Goal: Task Accomplishment & Management: Manage account settings

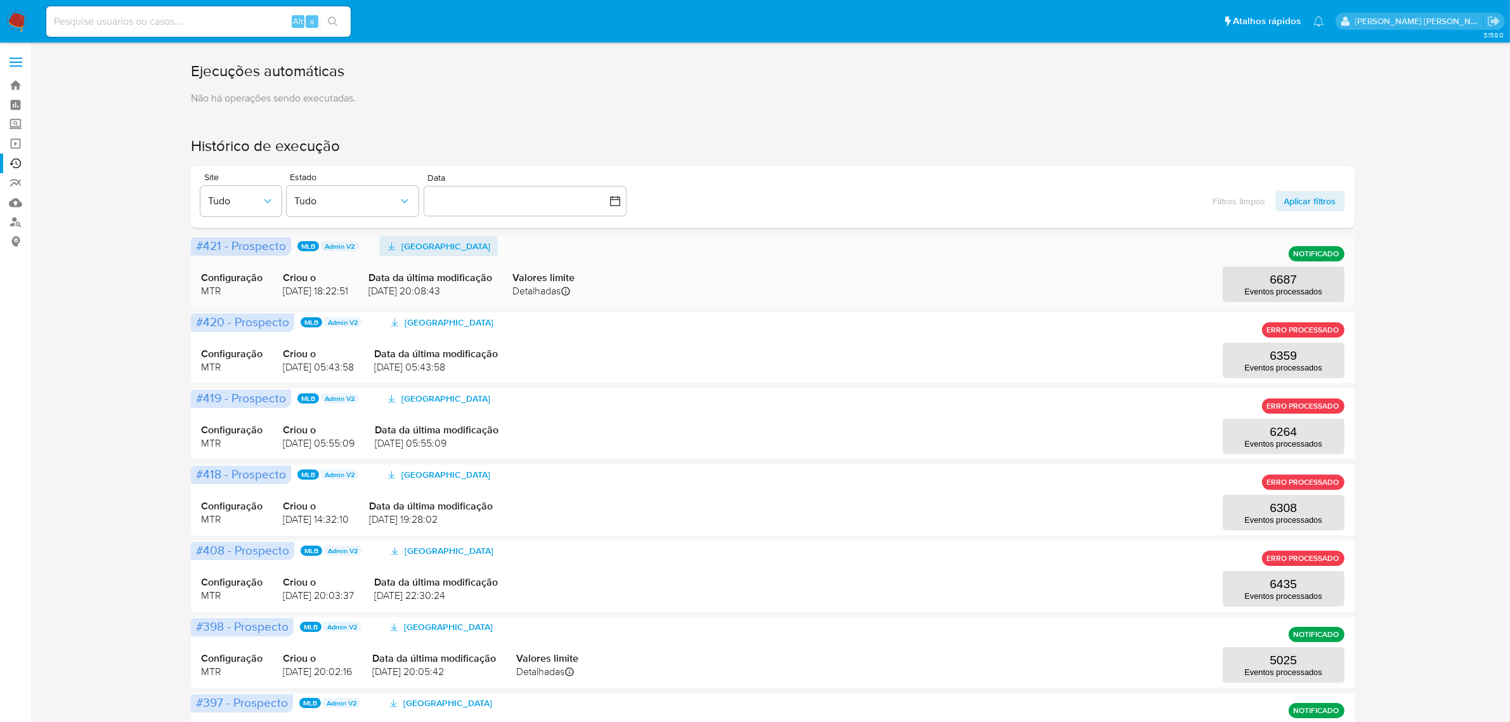
click at [458, 246] on span "Baixar Prospect" at bounding box center [446, 246] width 89 height 20
click at [20, 59] on label at bounding box center [16, 62] width 32 height 27
click at [0, 0] on input "checkbox" at bounding box center [0, 0] width 0 height 0
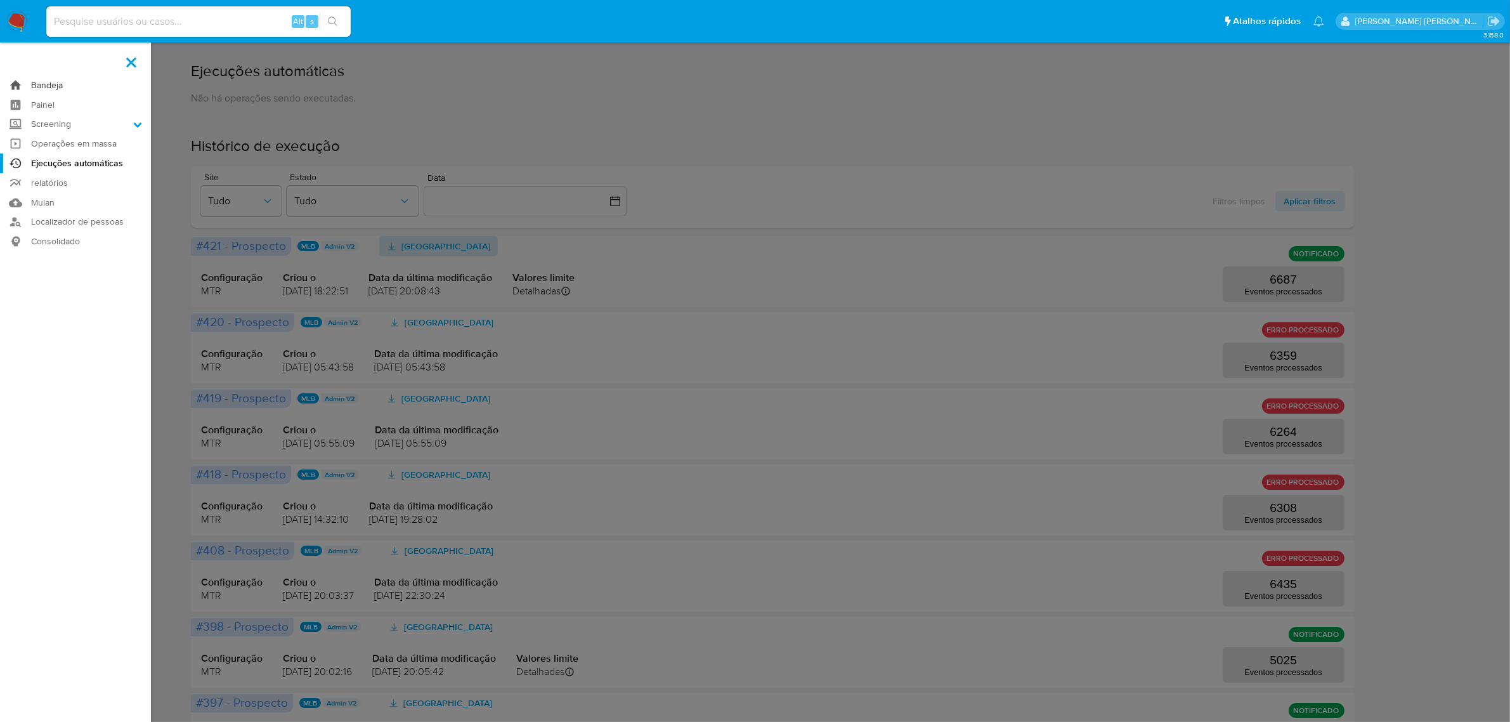
click at [51, 82] on link "Bandeja" at bounding box center [75, 85] width 151 height 20
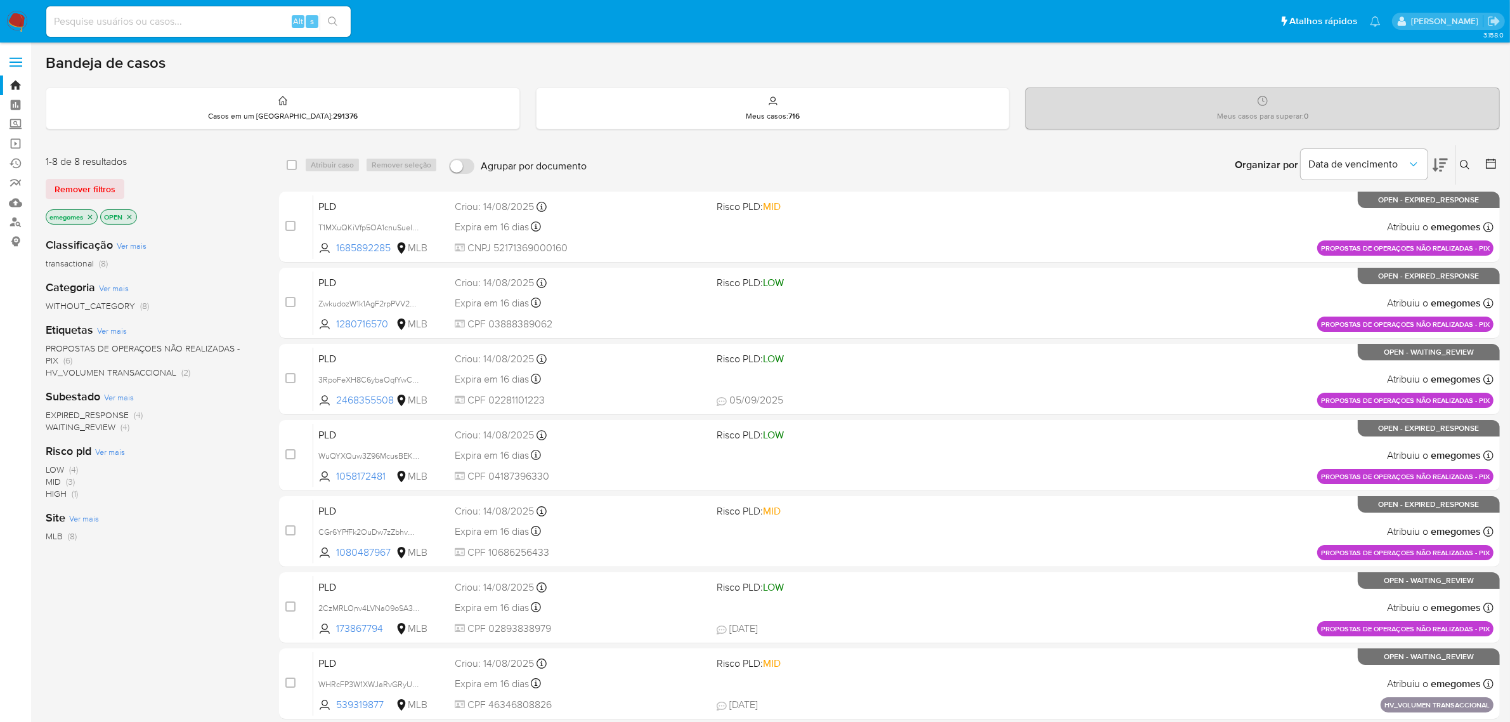
click at [200, 25] on input at bounding box center [198, 21] width 304 height 16
paste input "4wxk7hEeibqot1tMfjQElKuc"
type input "4wxk7hEeibqot1tMfjQElKuc"
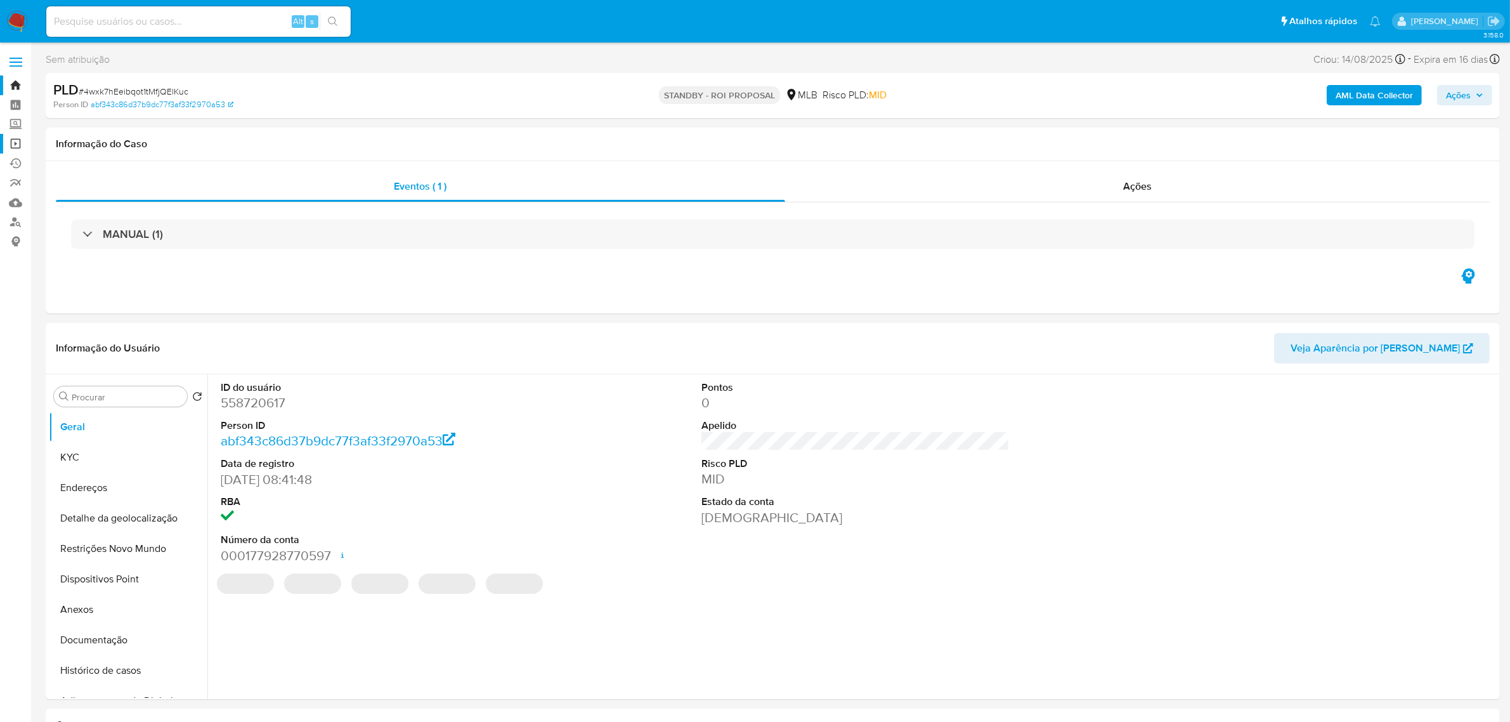
select select "10"
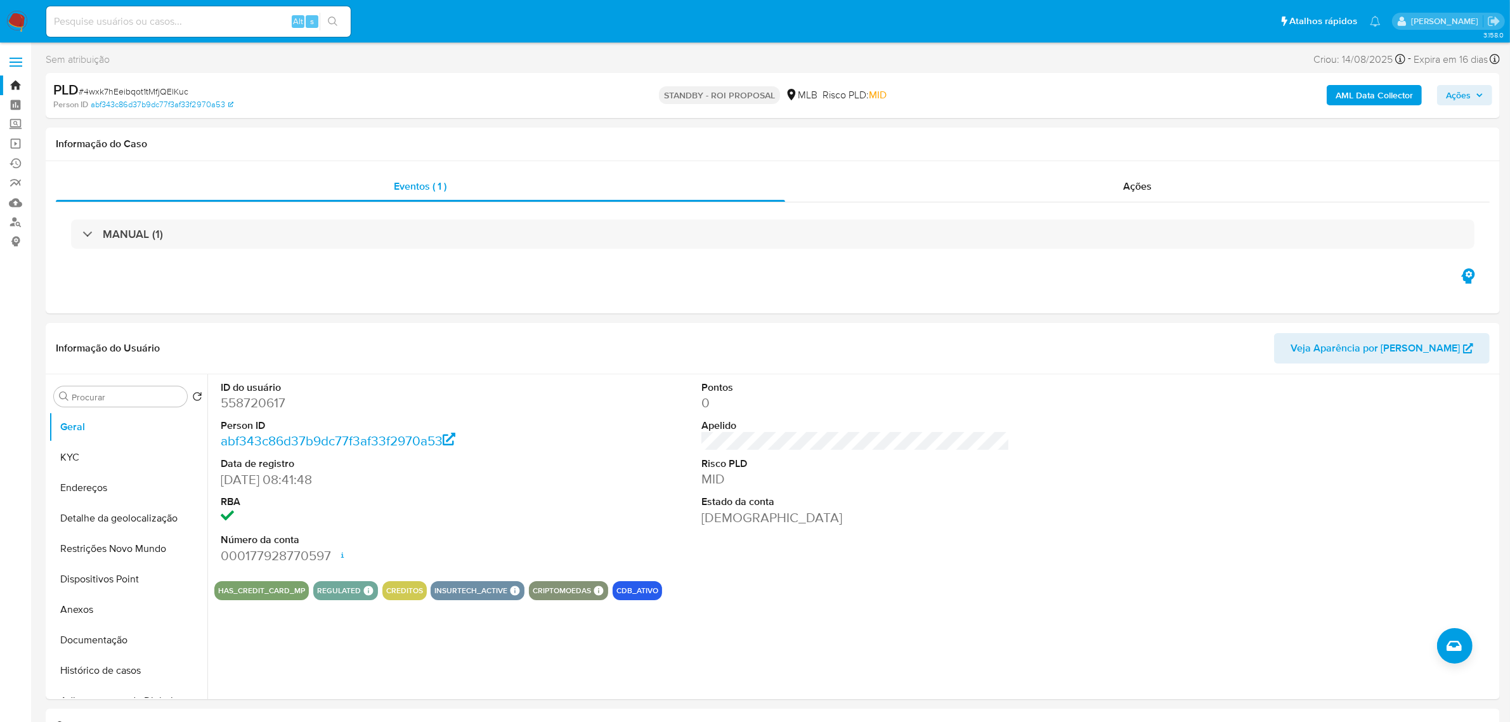
click at [1481, 100] on span "Ações" at bounding box center [1464, 95] width 37 height 18
click at [1139, 81] on div "AML Data Collector Ações Enviar comentário Alt c Enviar" at bounding box center [1254, 96] width 476 height 30
drag, startPoint x: 189, startPoint y: 89, endPoint x: 86, endPoint y: 89, distance: 103.4
click at [86, 89] on div "PLD # 4wxk7hEeibqot1tMfjQElKuc" at bounding box center [290, 90] width 475 height 19
click at [16, 63] on label at bounding box center [16, 62] width 32 height 27
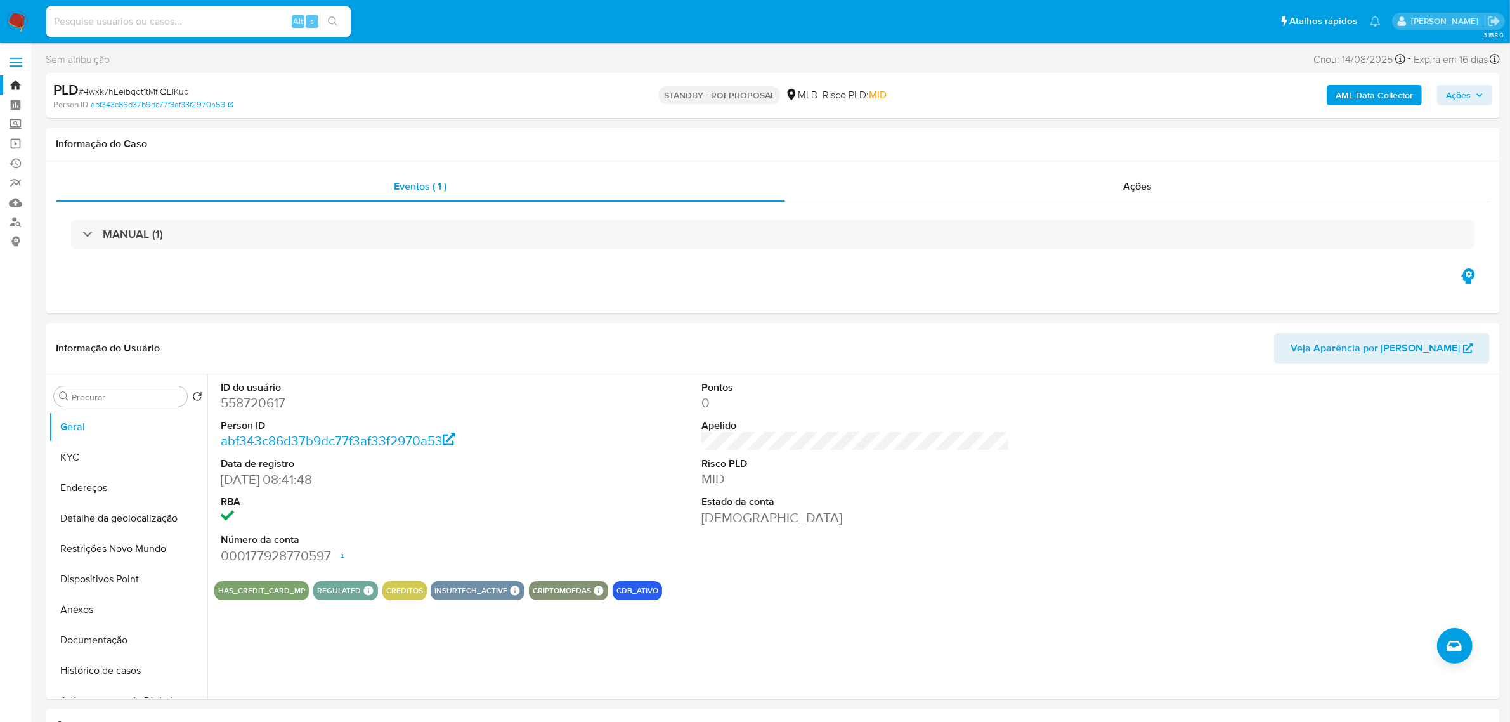
click at [0, 0] on input "checkbox" at bounding box center [0, 0] width 0 height 0
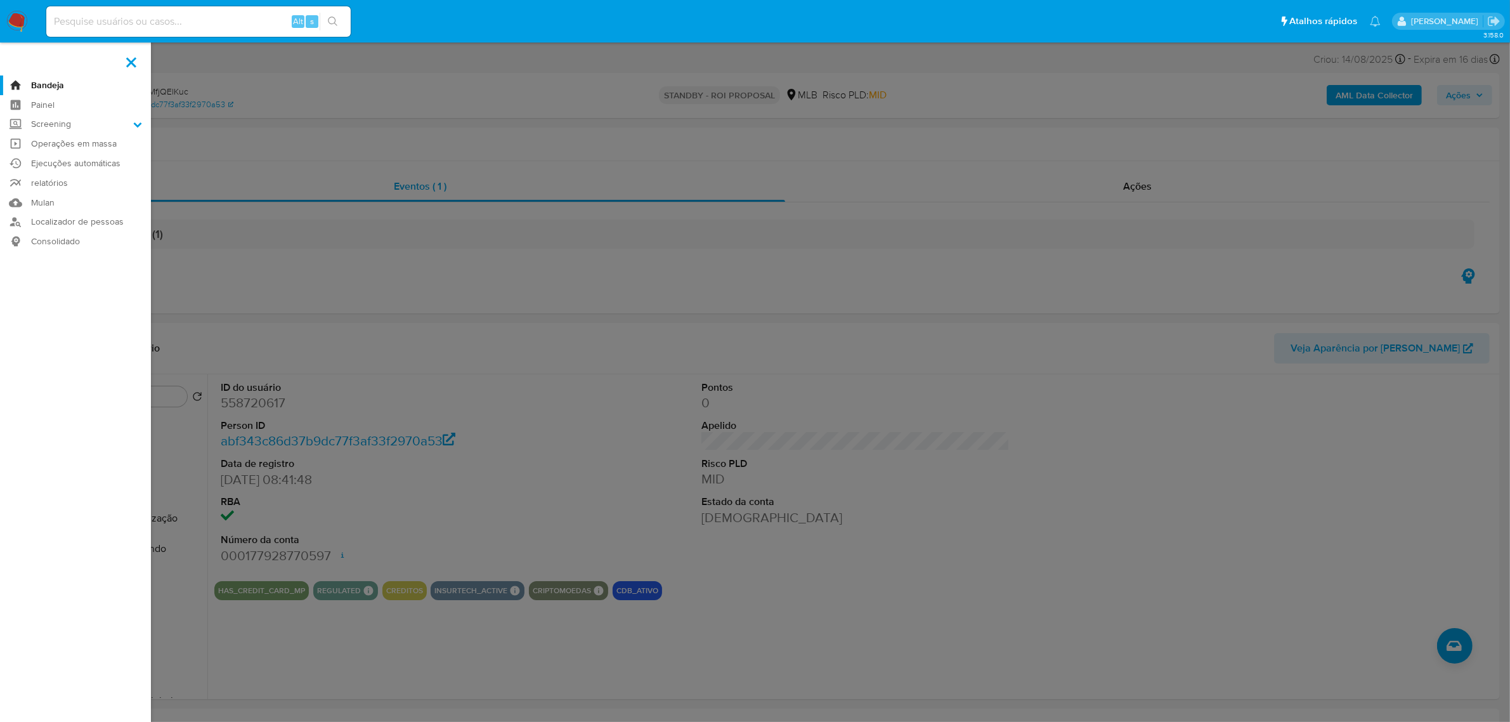
click at [48, 82] on link "Bandeja" at bounding box center [75, 85] width 151 height 20
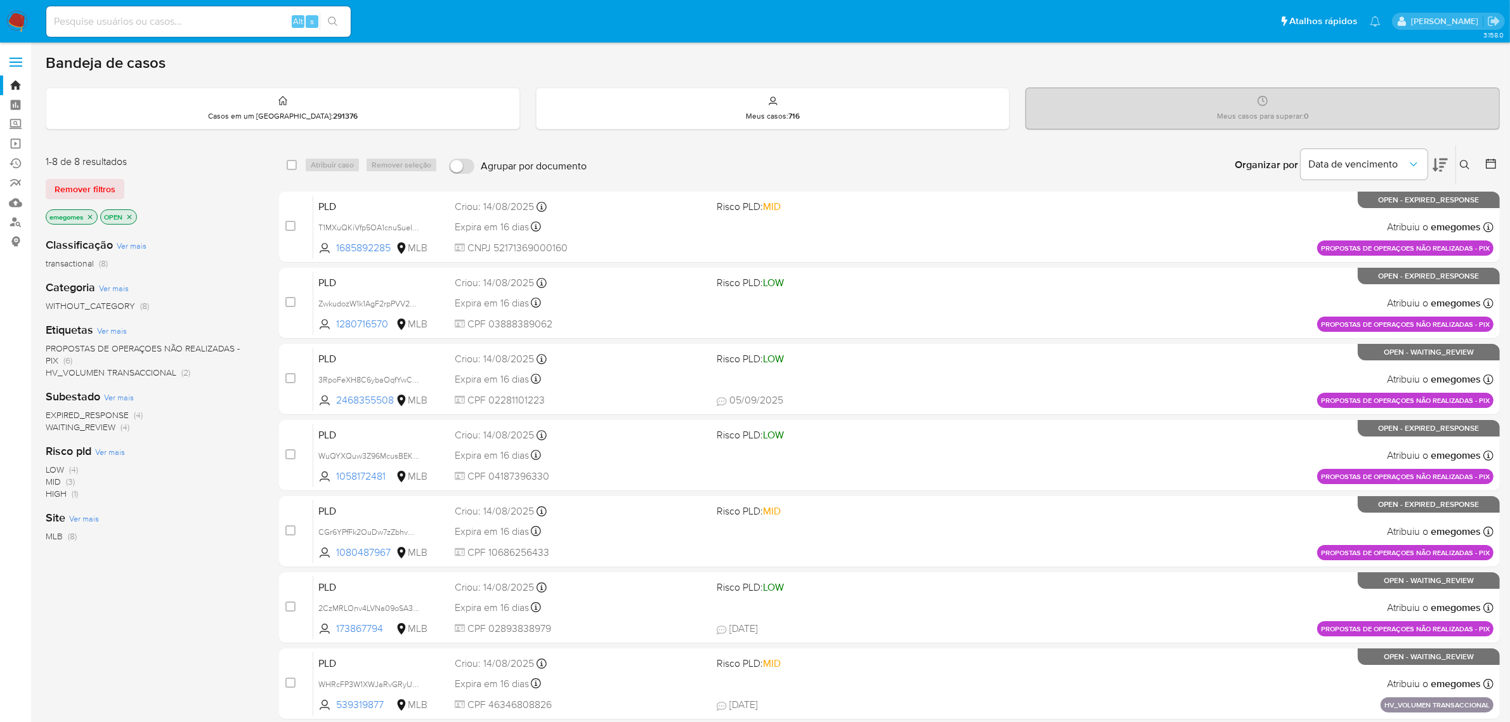
click at [1469, 157] on button at bounding box center [1467, 164] width 21 height 15
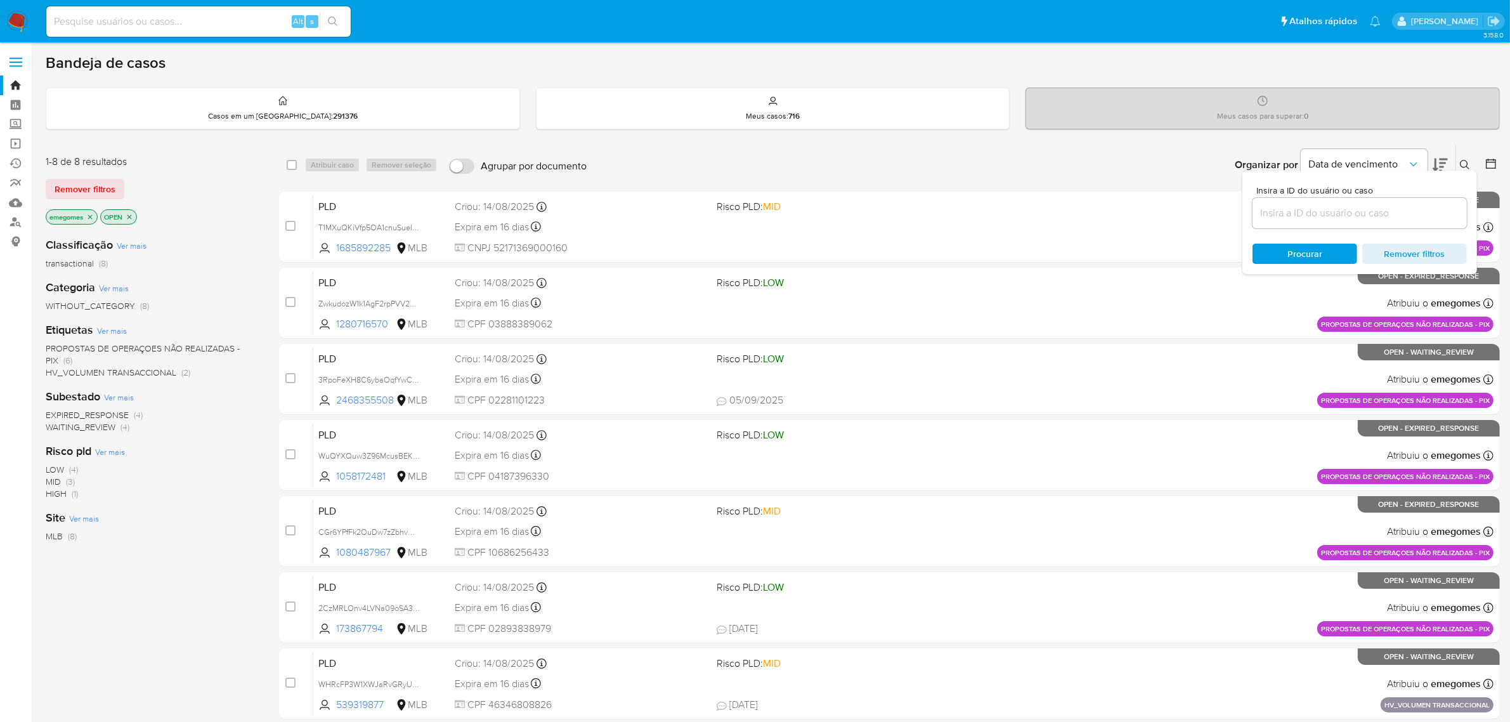
click at [1323, 211] on input at bounding box center [1360, 213] width 214 height 16
type input "4wxk7hEeibqot1tMfjQElKuc"
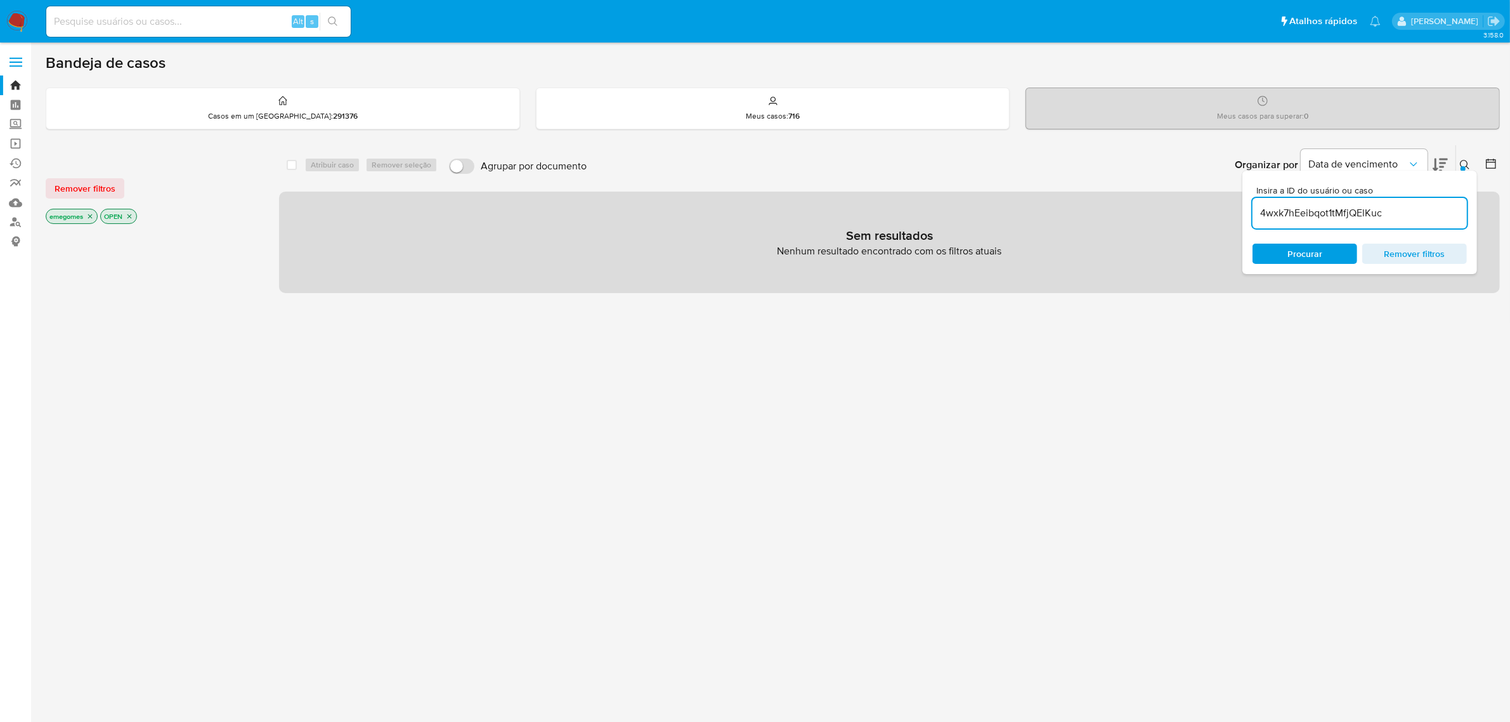
click at [89, 218] on icon "close-filter" at bounding box center [90, 217] width 8 height 8
click at [78, 214] on icon "close-filter" at bounding box center [75, 217] width 8 height 8
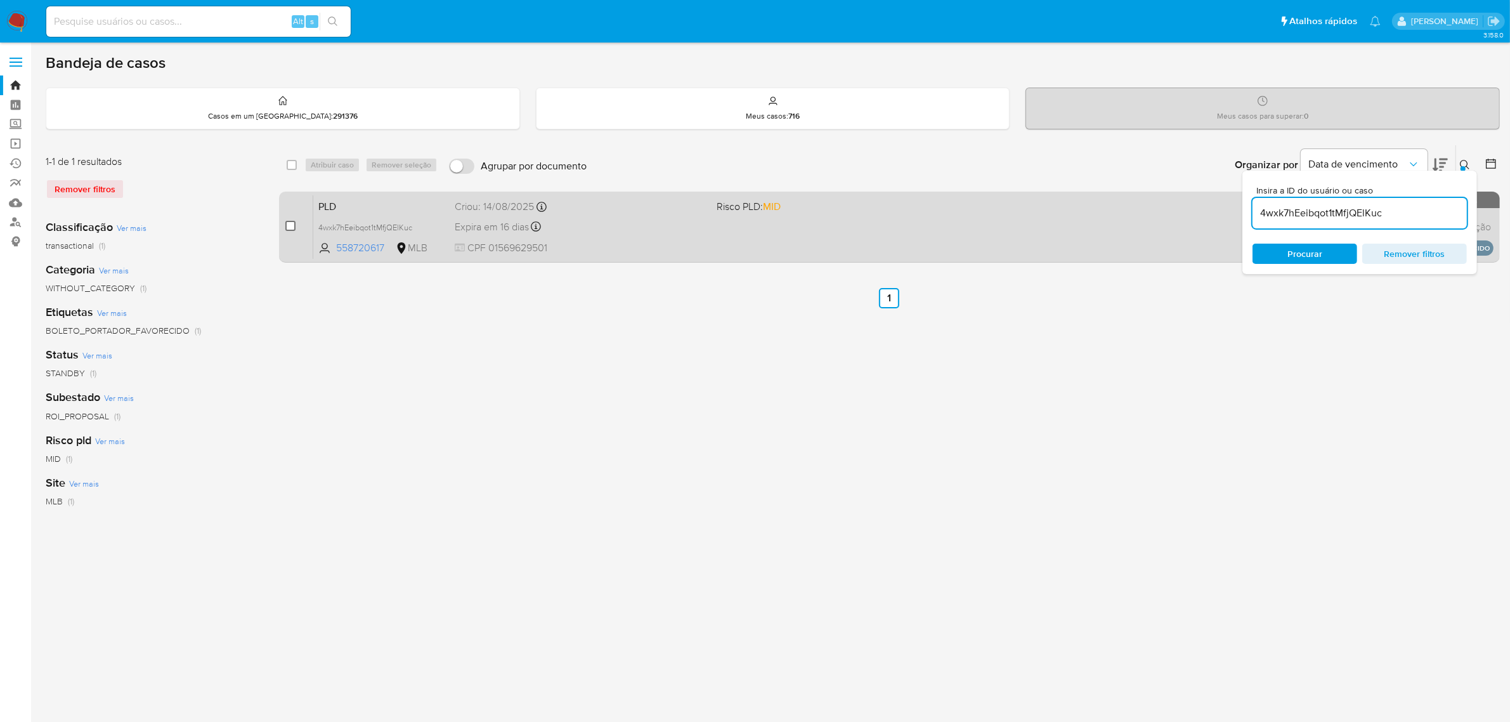
click at [287, 223] on input "checkbox" at bounding box center [290, 226] width 10 height 10
checkbox input "true"
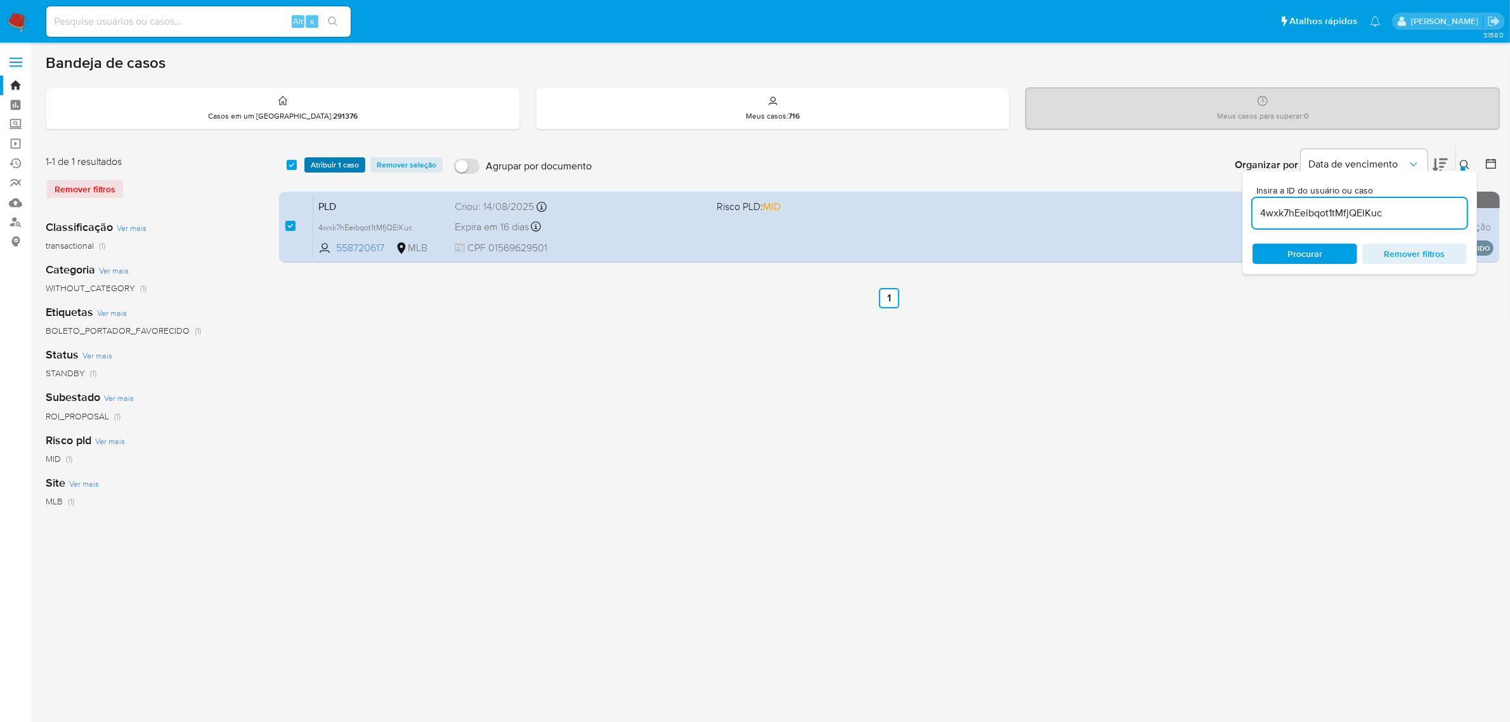
click at [335, 165] on span "Atribuir 1 caso" at bounding box center [335, 165] width 48 height 13
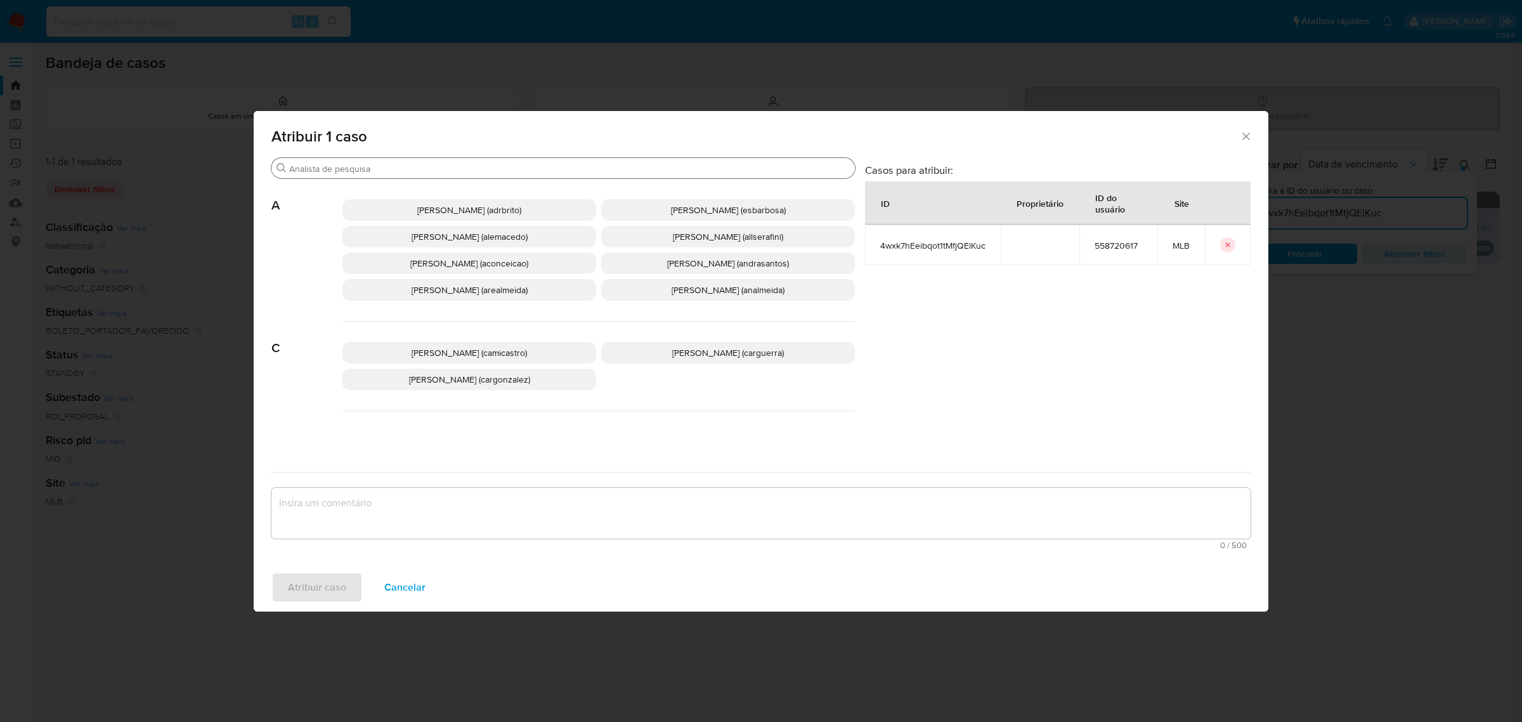
click at [414, 166] on input "Procurar" at bounding box center [569, 168] width 561 height 11
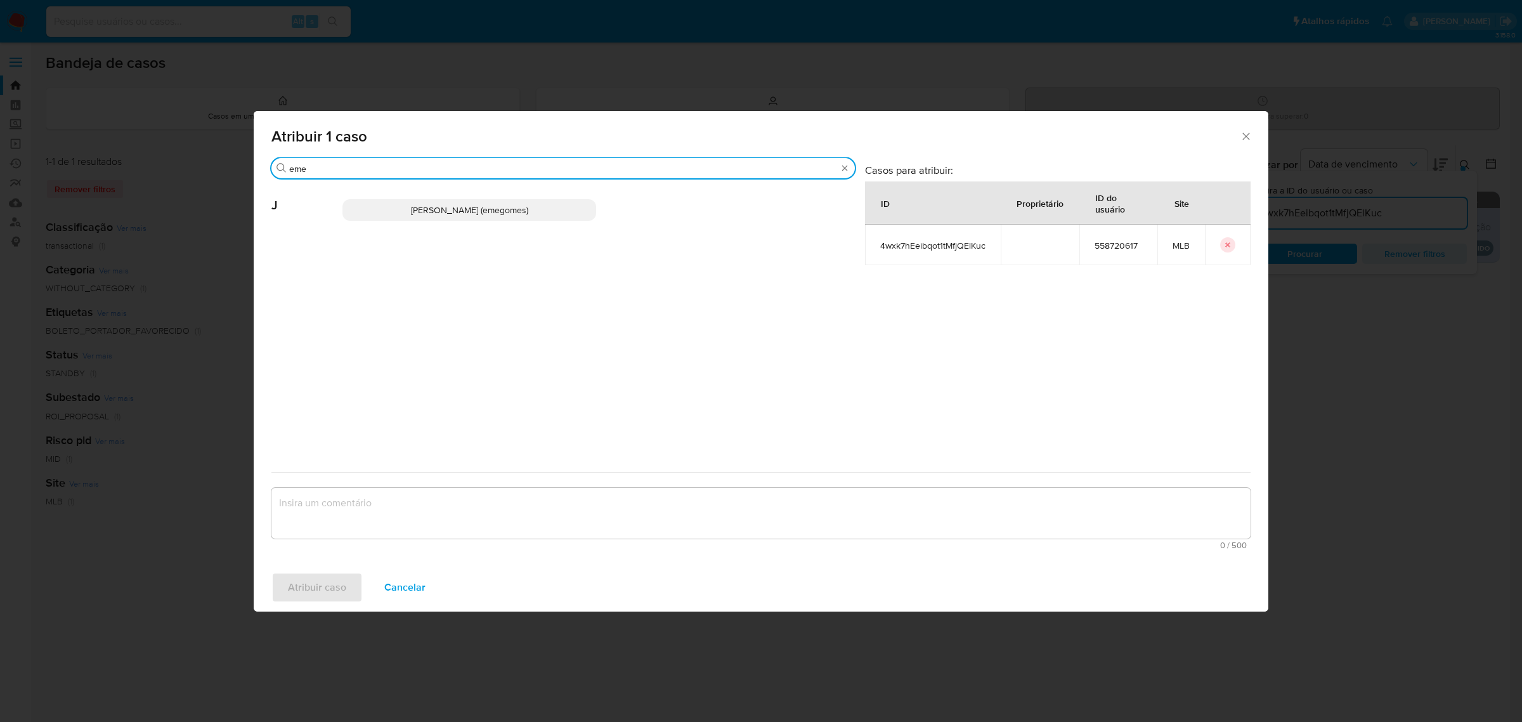
type input "eme"
click at [417, 213] on span "Jose Emerson Gomes Pereira (emegomes)" at bounding box center [469, 210] width 117 height 13
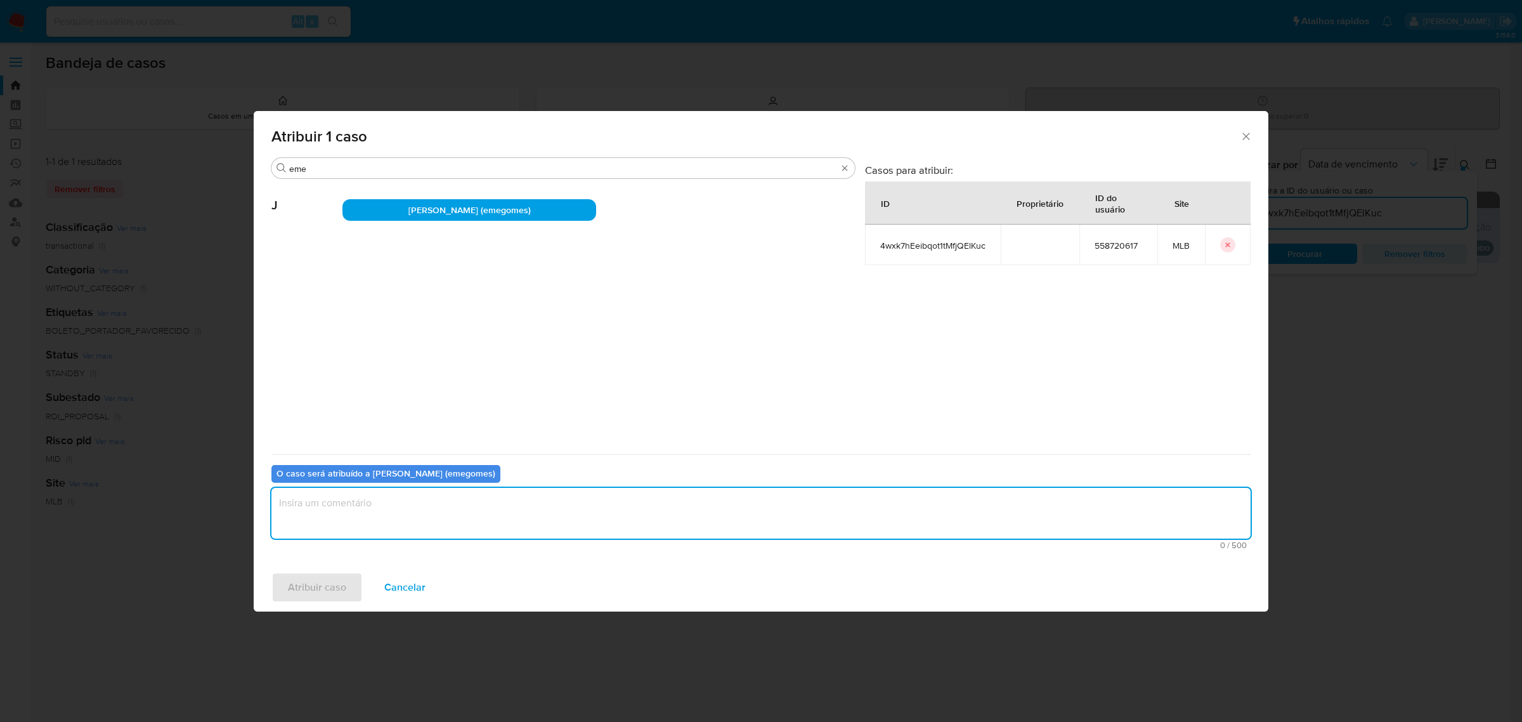
click at [374, 493] on textarea "assign-modal" at bounding box center [761, 513] width 979 height 51
type textarea "."
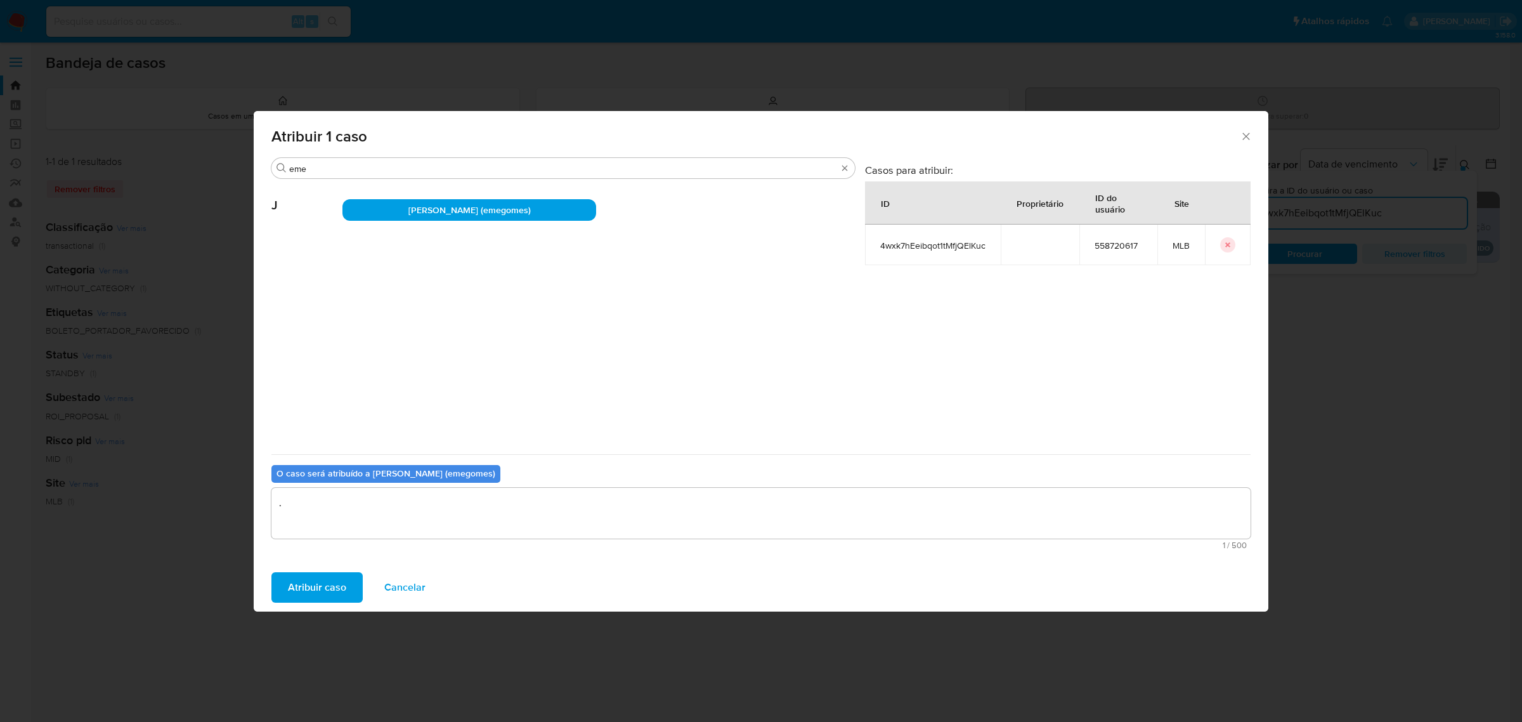
click at [292, 586] on span "Atribuir caso" at bounding box center [317, 587] width 58 height 28
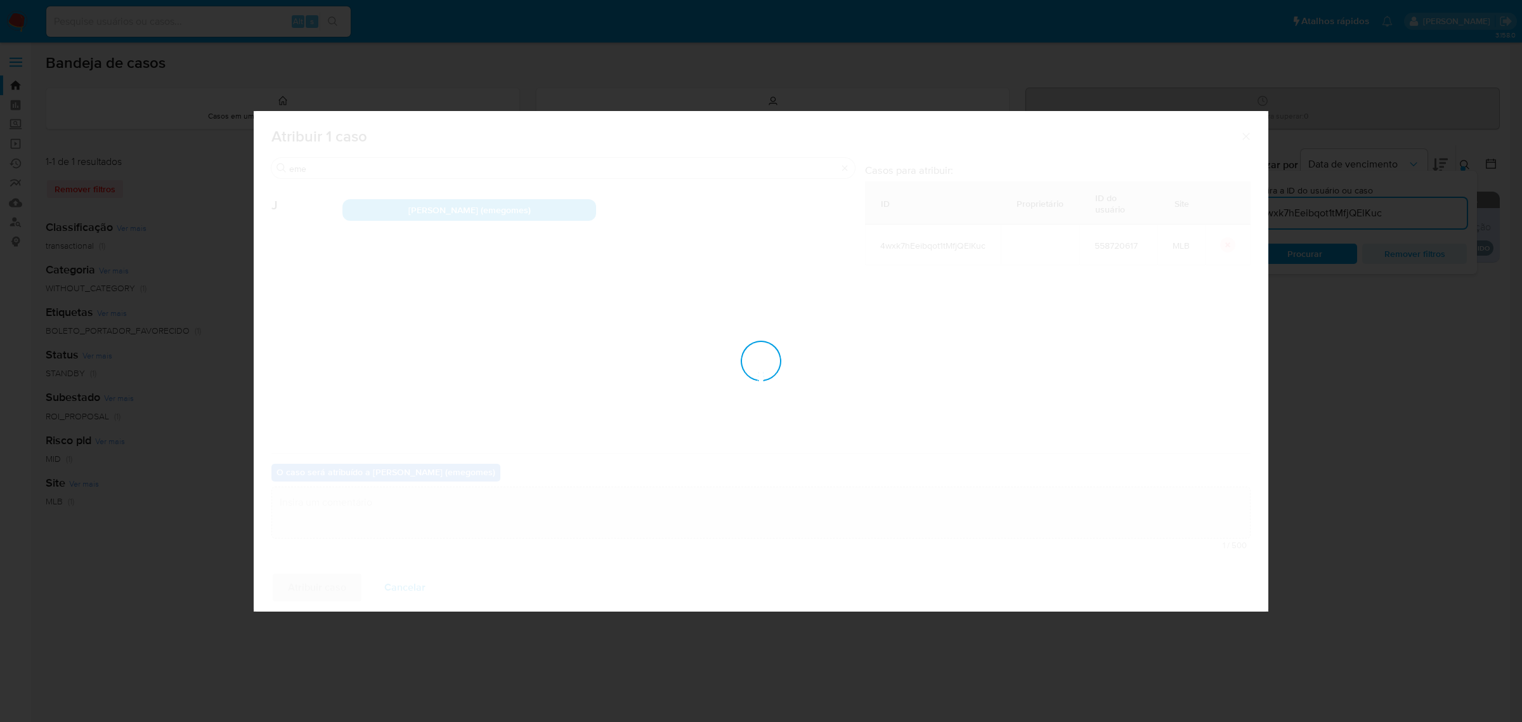
checkbox input "false"
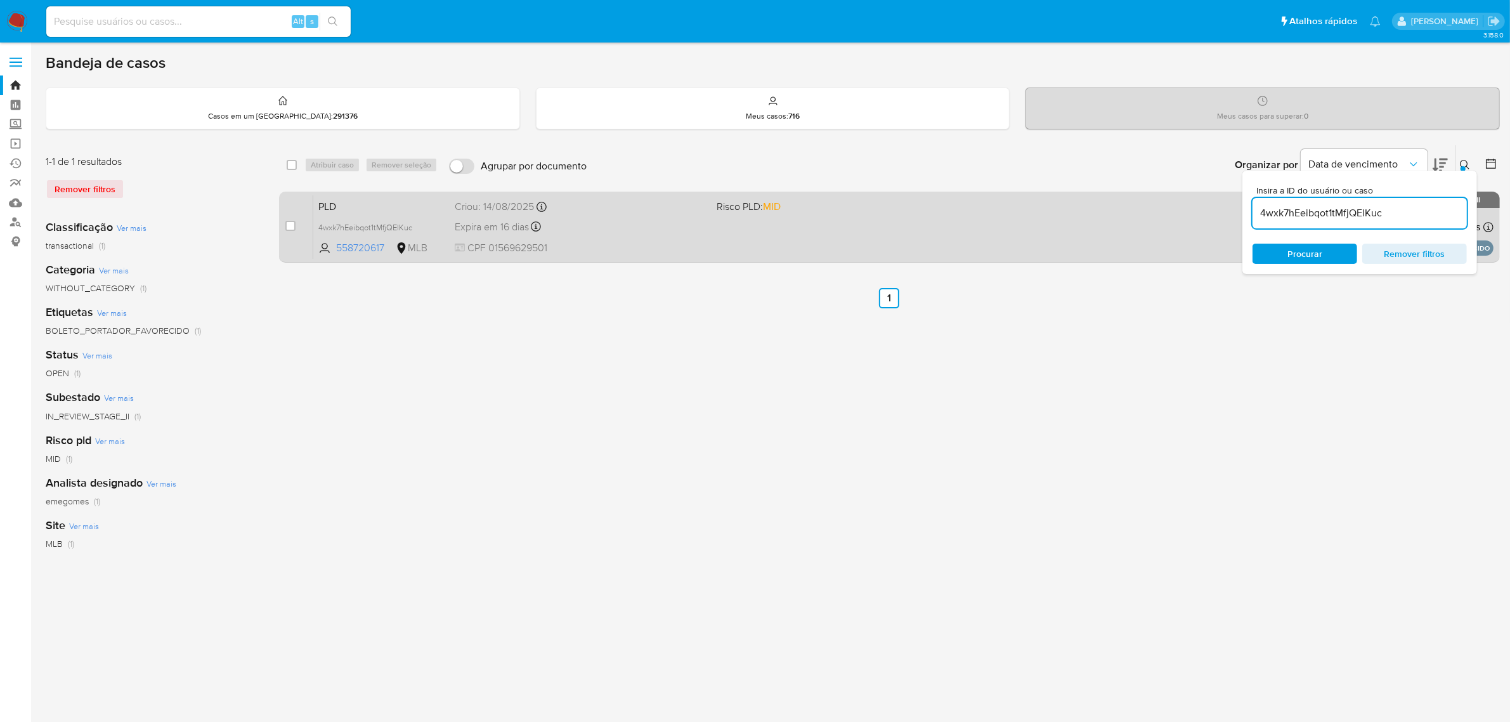
click at [747, 223] on div "PLD 4wxk7hEeibqot1tMfjQElKuc 558720617 MLB Risco PLD: MID Criou: 14/08/2025 Cri…" at bounding box center [903, 227] width 1181 height 64
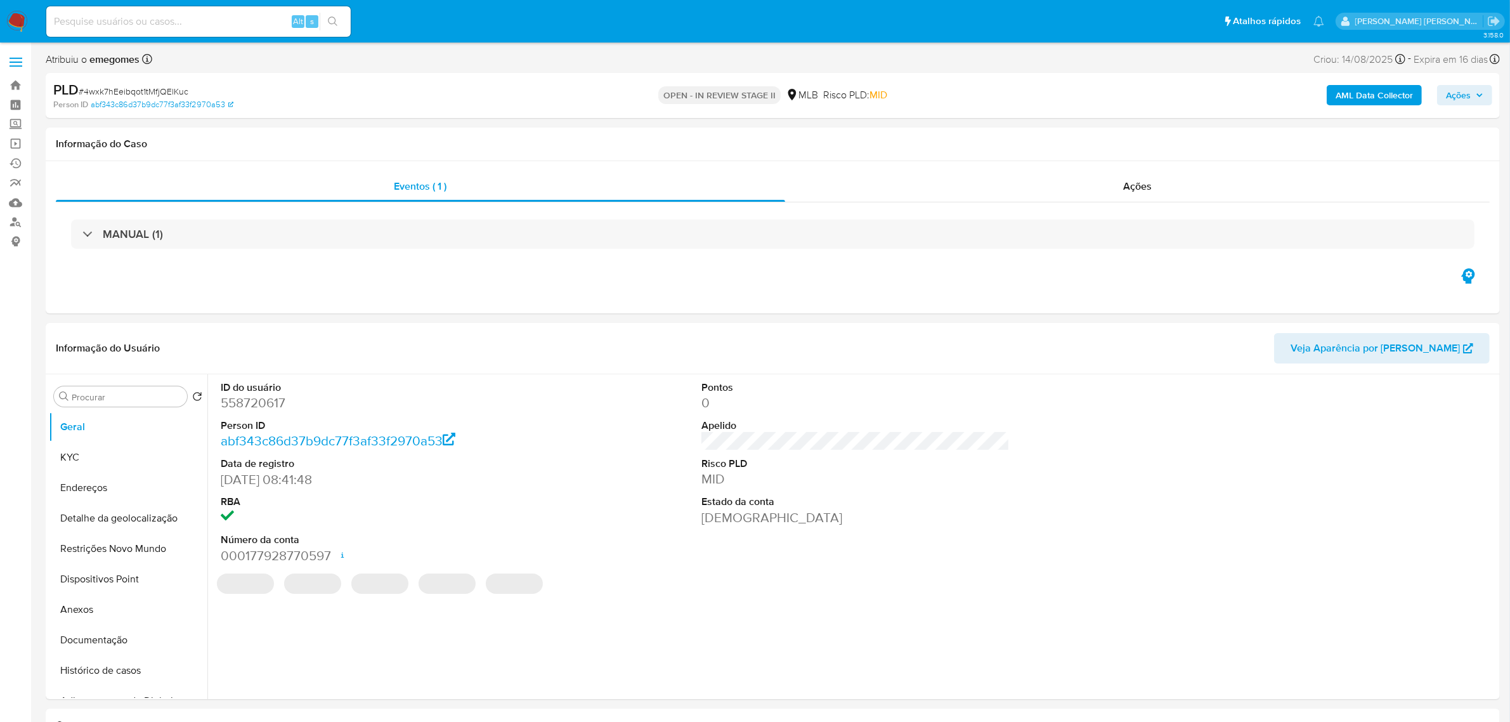
select select "10"
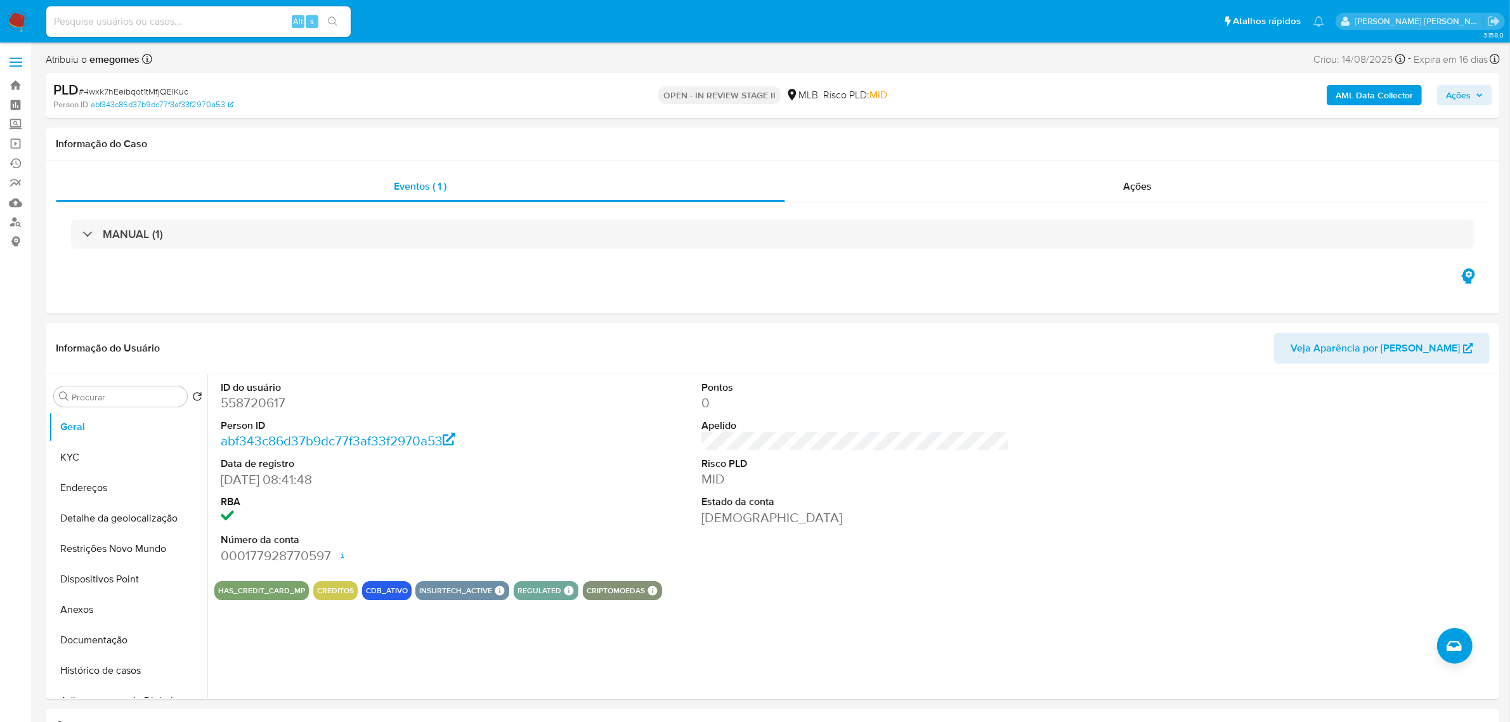
click at [1483, 100] on span "Ações" at bounding box center [1464, 95] width 37 height 18
click at [1097, 131] on span "Resolução do caso" at bounding box center [1097, 135] width 86 height 15
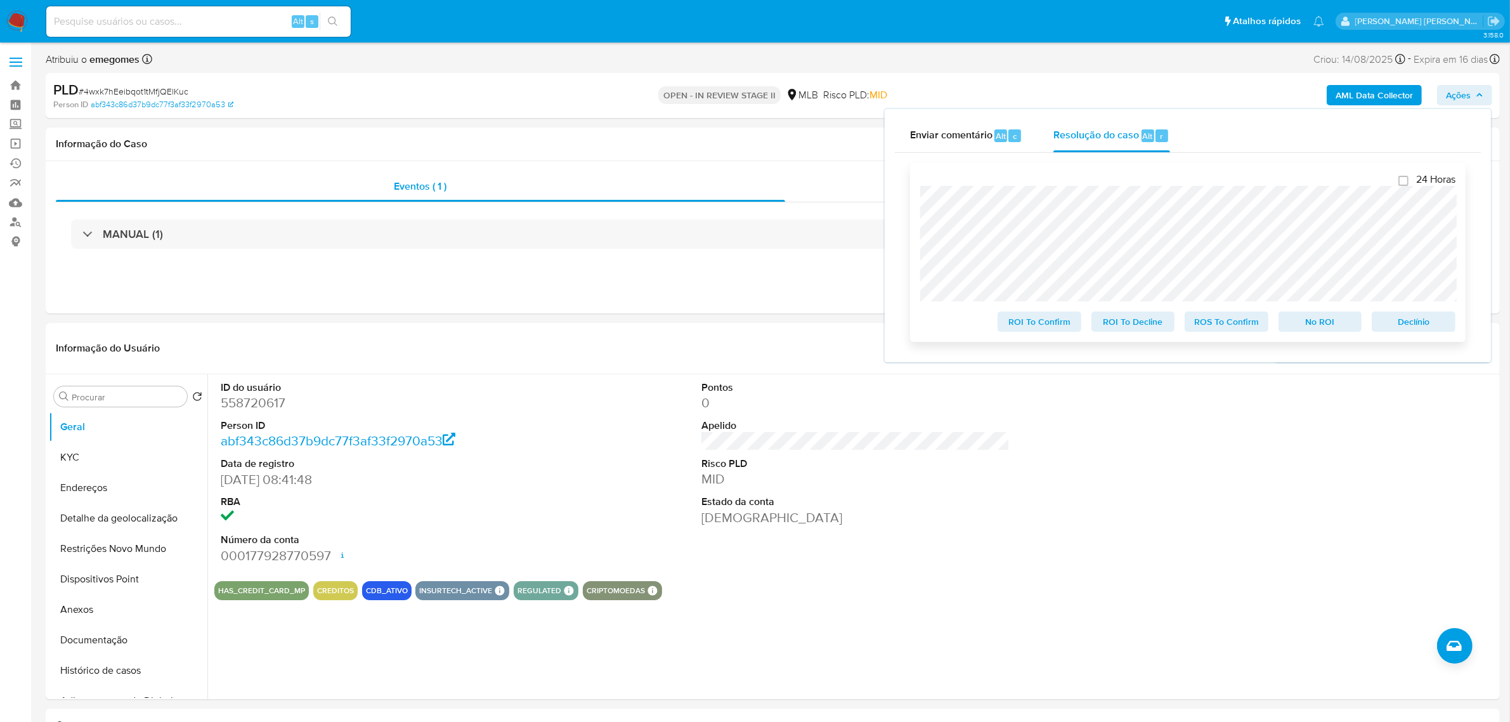
click at [1231, 324] on span "ROS To Confirm" at bounding box center [1227, 322] width 66 height 18
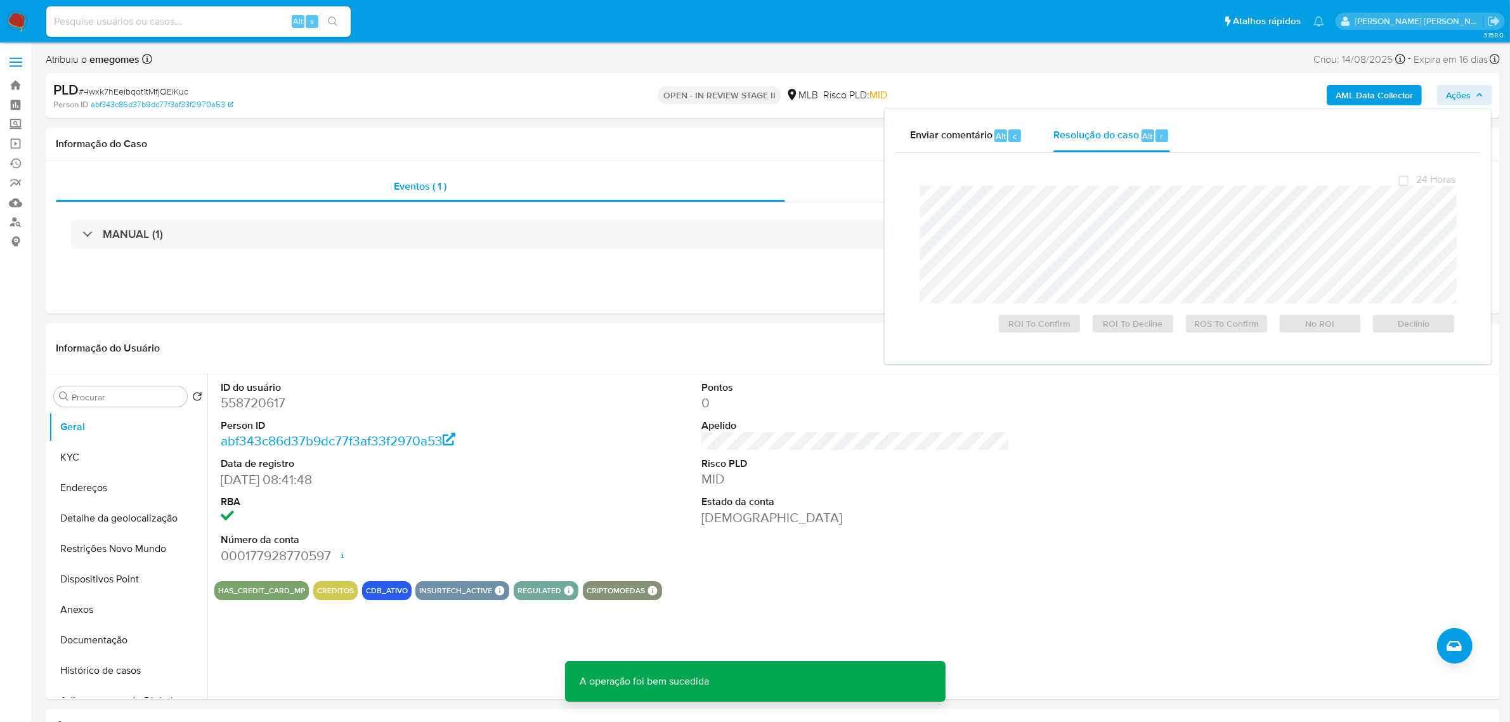
click at [192, 90] on div "PLD # 4wxk7hEeibqot1tMfjQElKuc" at bounding box center [290, 90] width 475 height 19
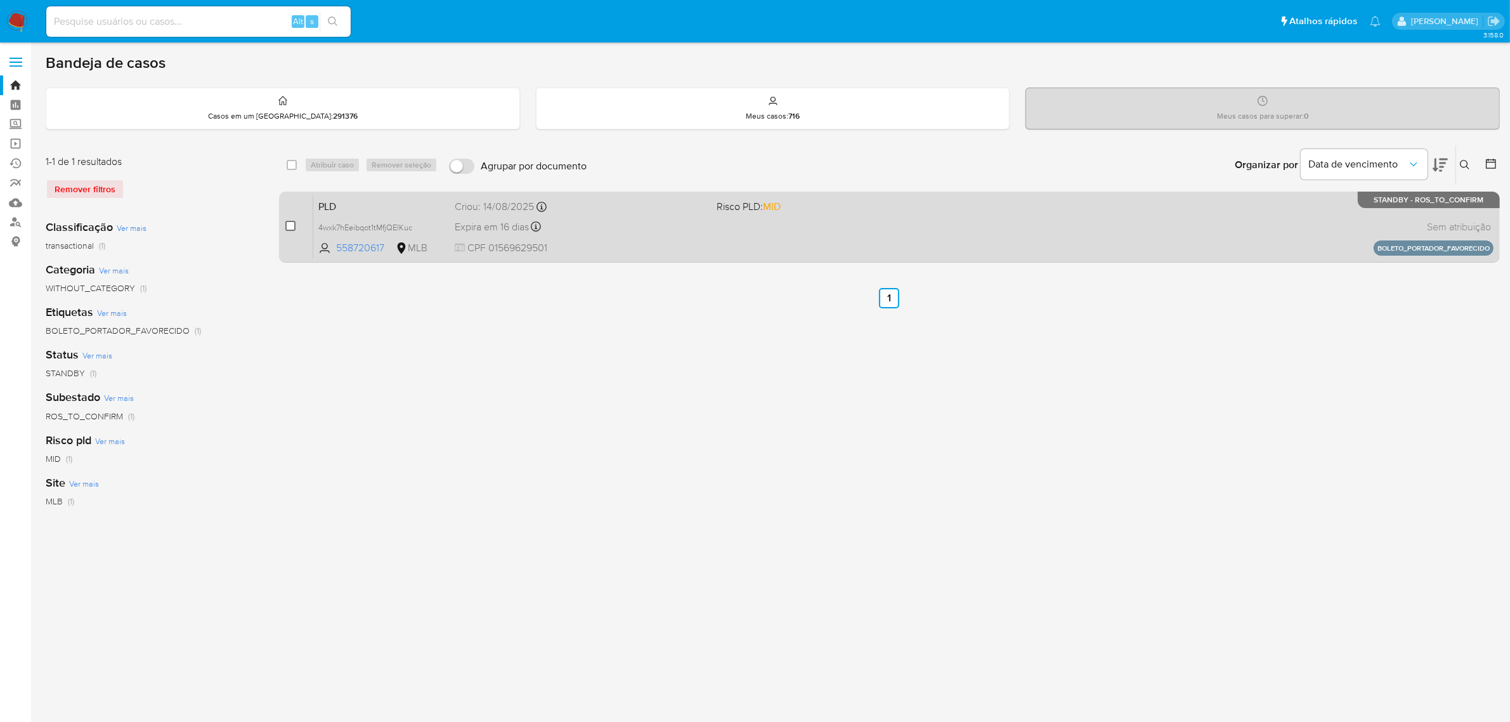
click at [289, 227] on input "checkbox" at bounding box center [290, 226] width 10 height 10
checkbox input "true"
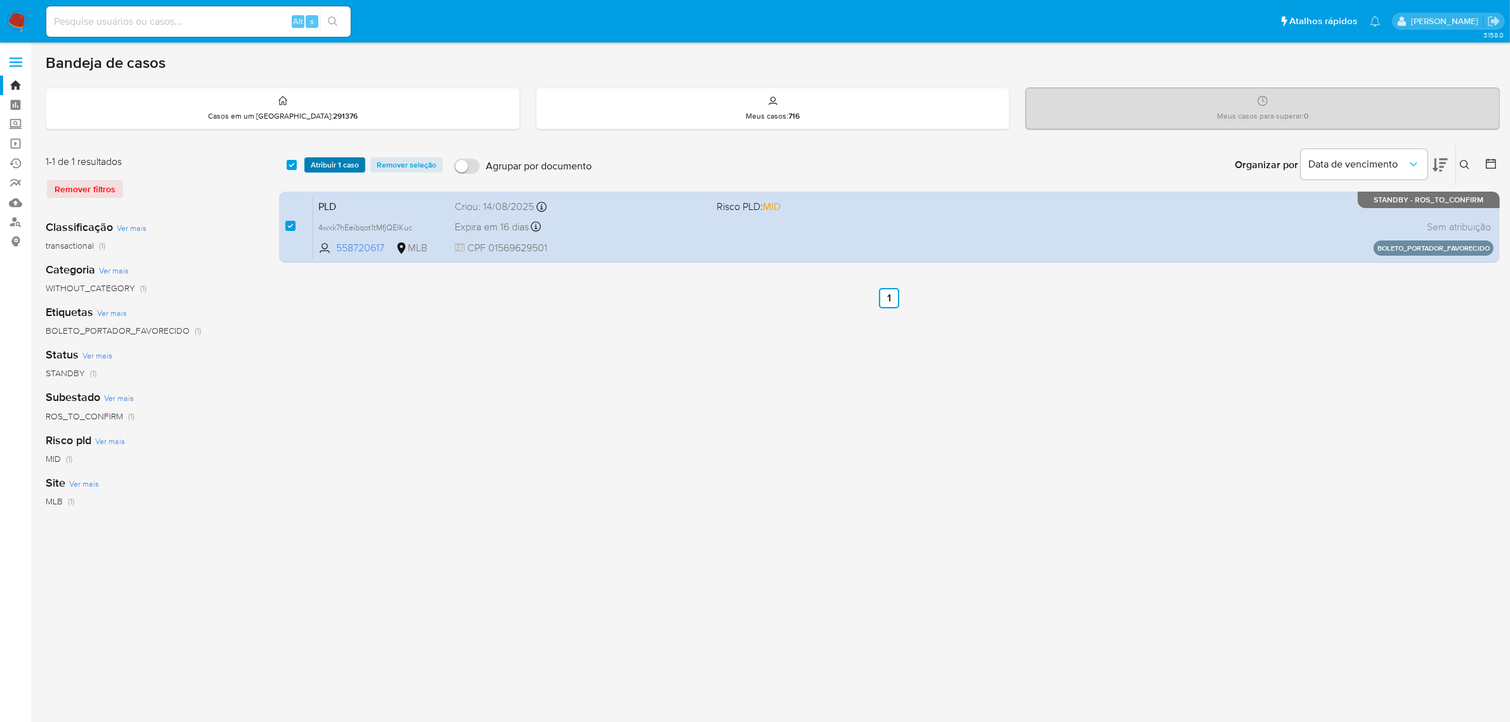
click at [340, 166] on span "Atribuir 1 caso" at bounding box center [335, 165] width 48 height 13
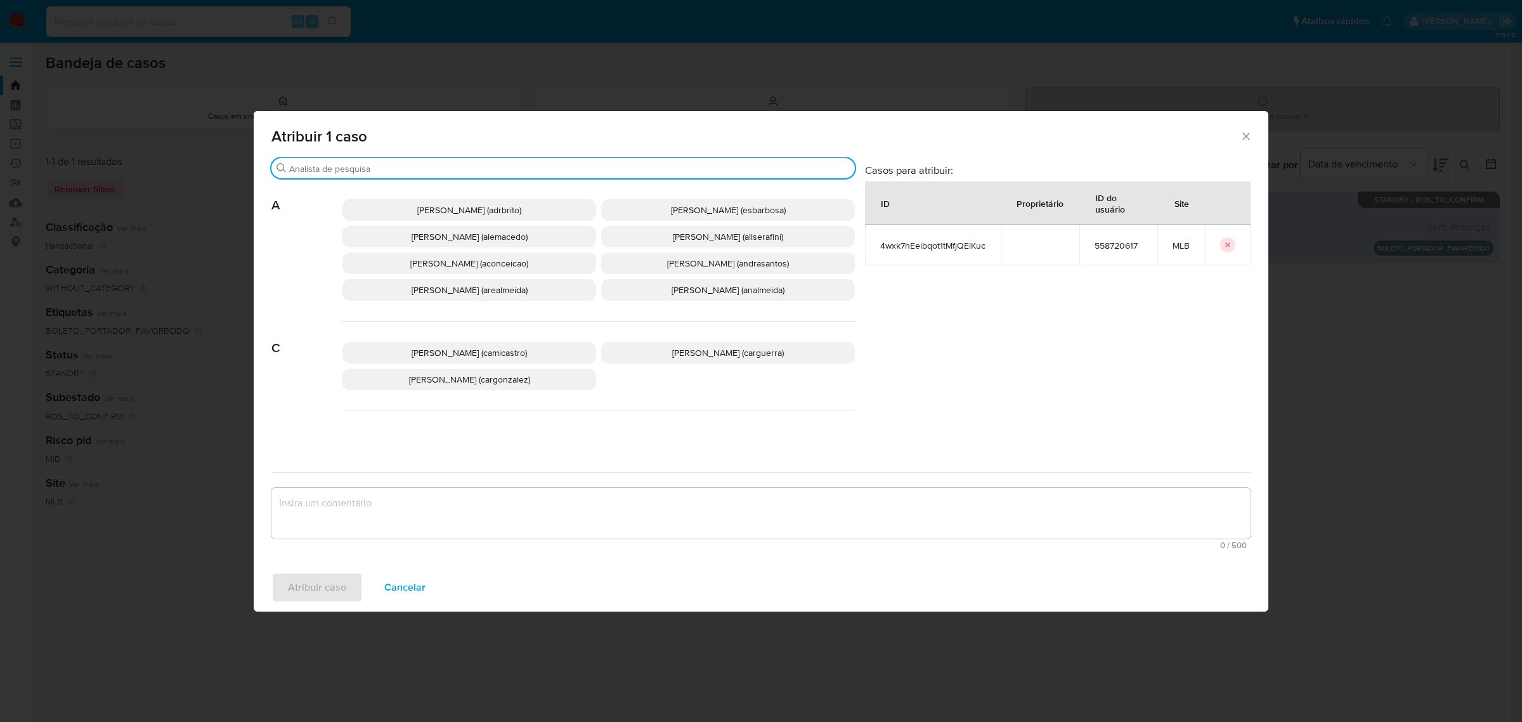
click at [357, 168] on input "Procurar" at bounding box center [569, 168] width 561 height 11
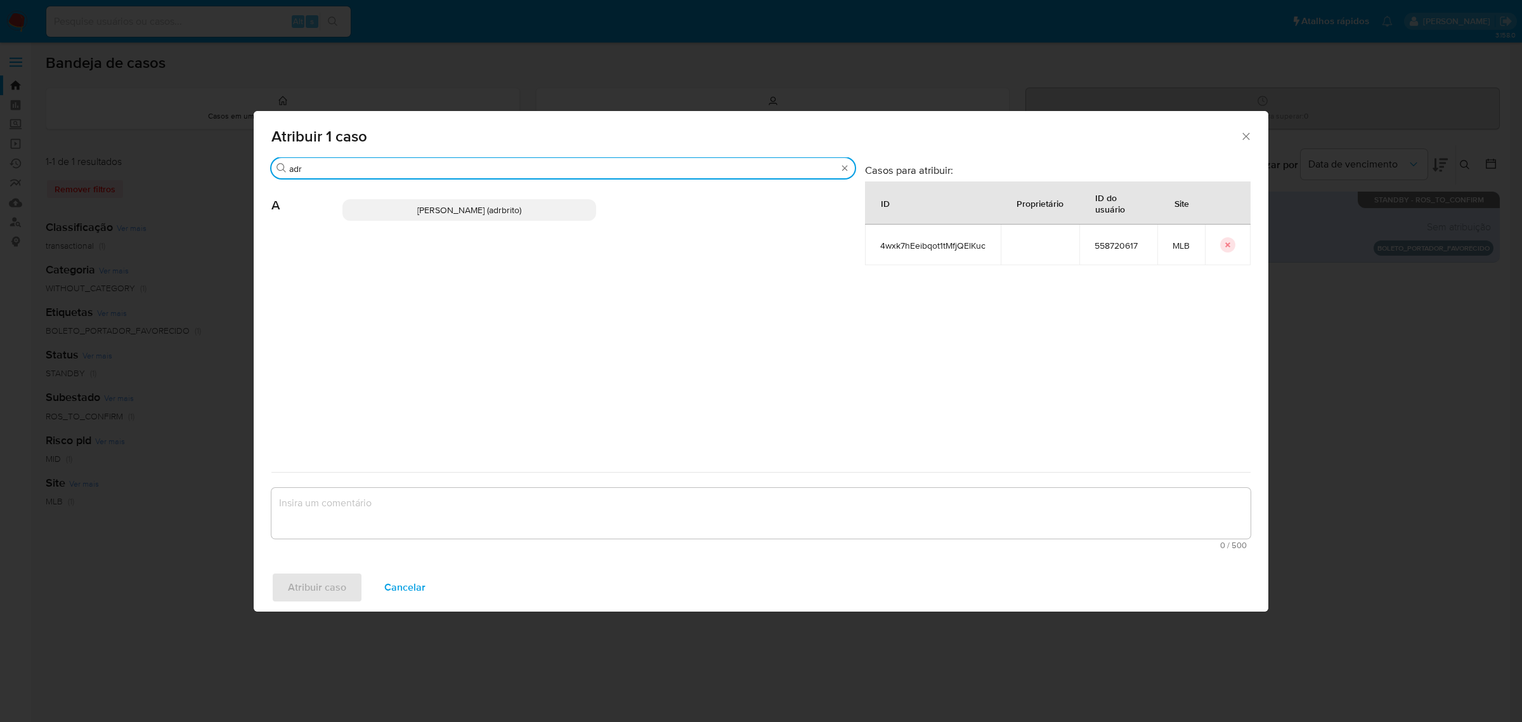
type input "adr"
click at [471, 213] on span "[PERSON_NAME] (adrbrito)" at bounding box center [469, 210] width 104 height 13
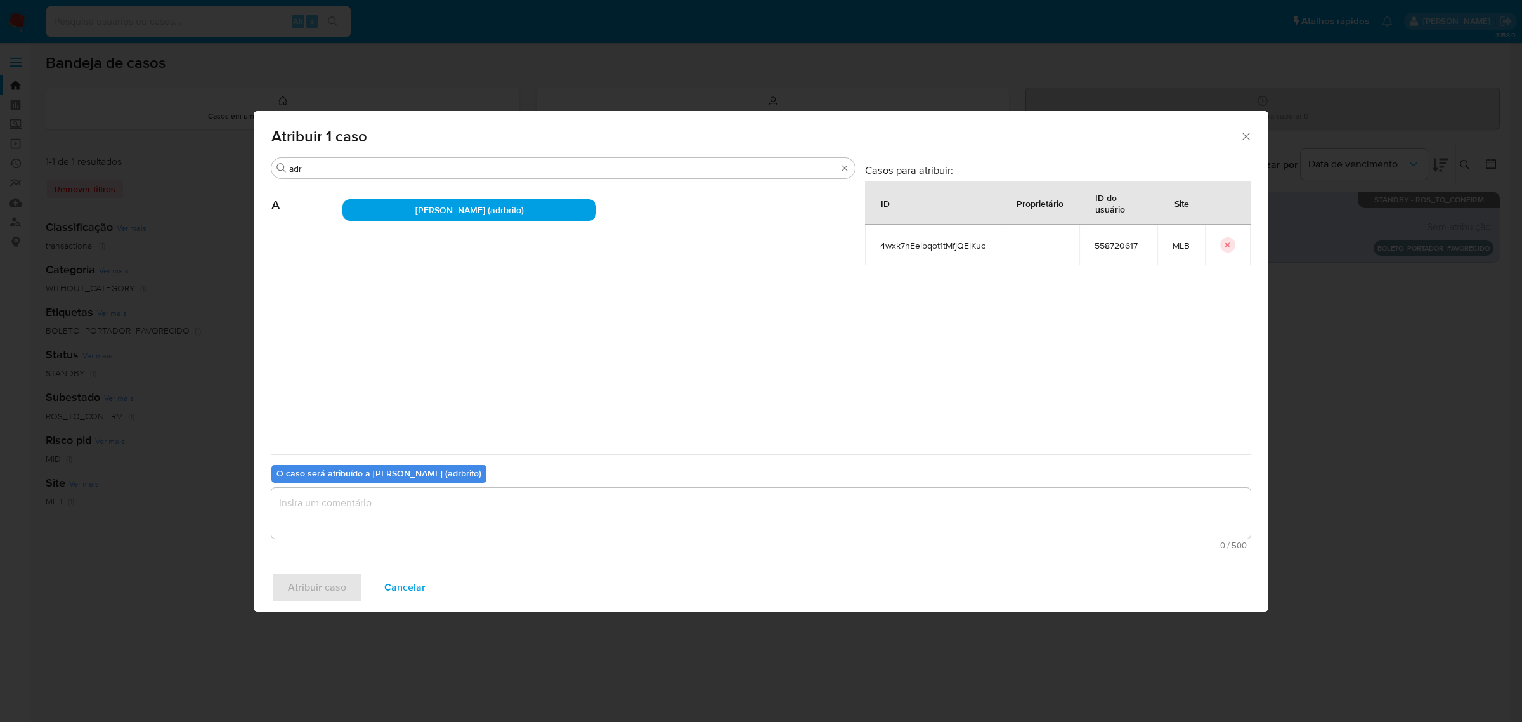
click at [431, 519] on textarea "assign-modal" at bounding box center [761, 513] width 979 height 51
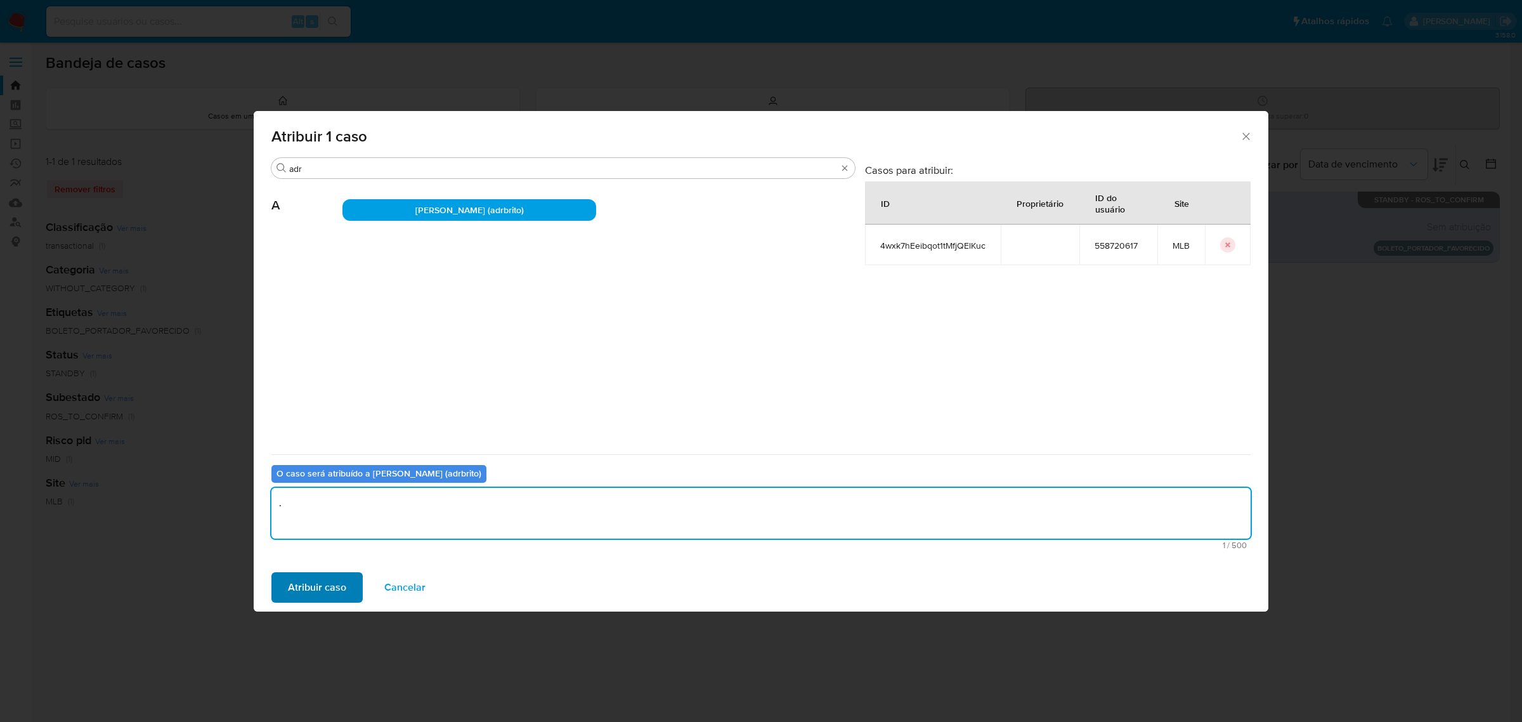
type textarea "."
click at [316, 582] on span "Atribuir caso" at bounding box center [317, 587] width 58 height 28
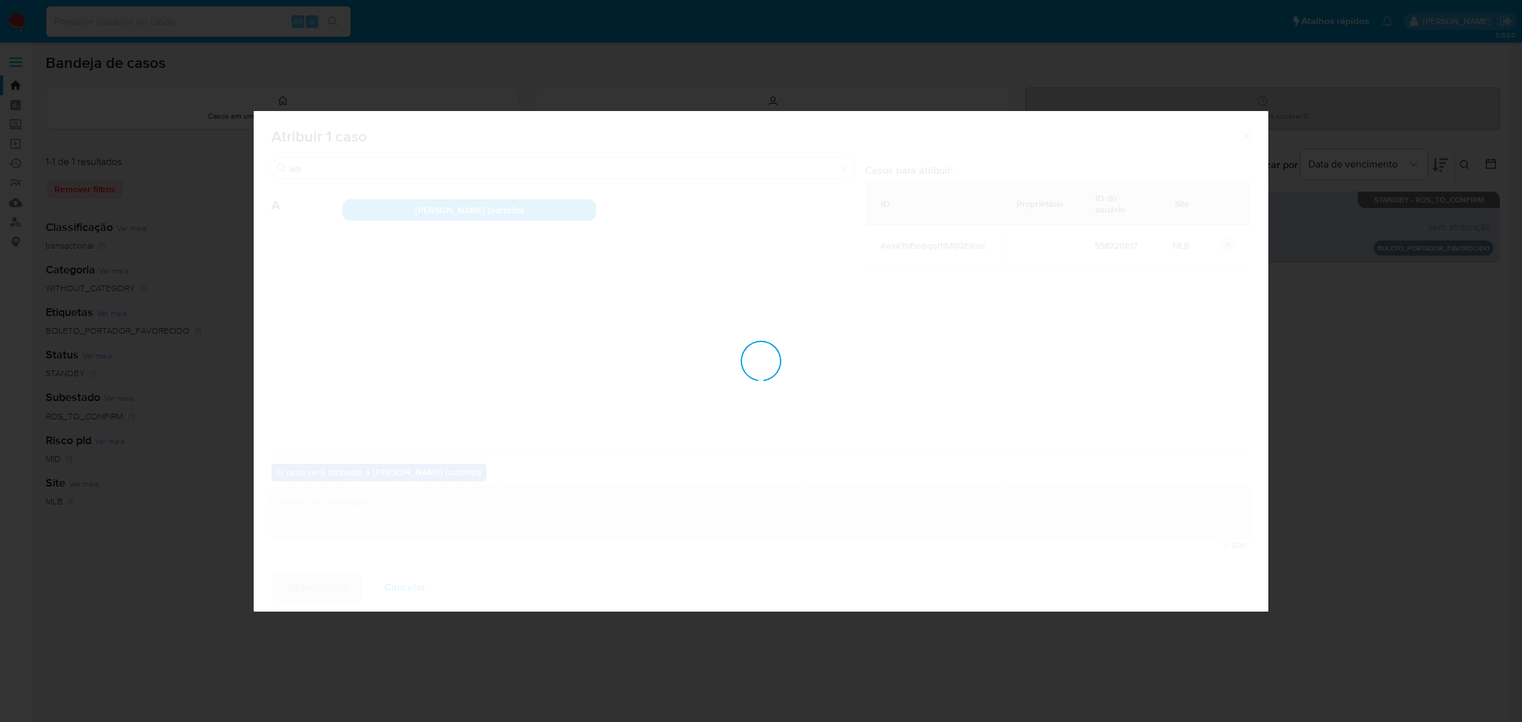
checkbox input "false"
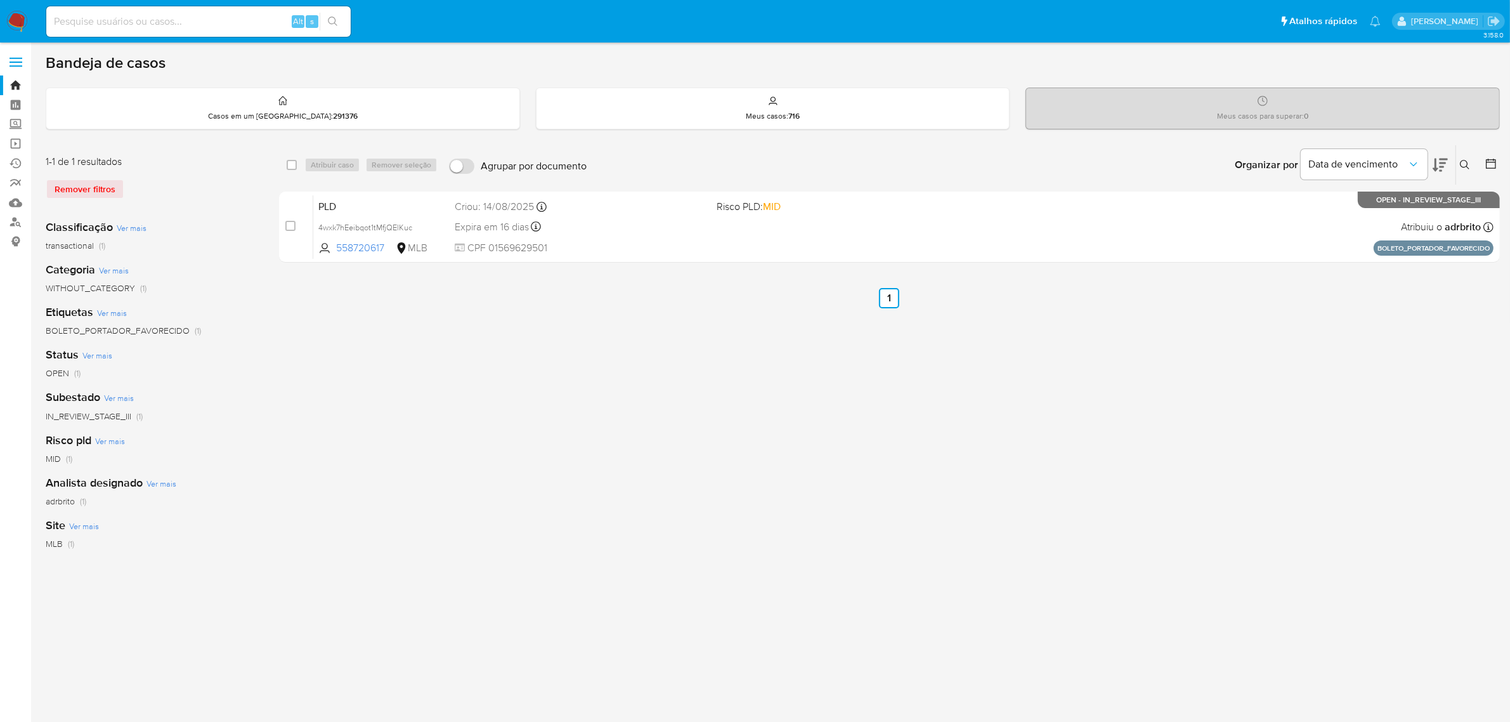
click at [1470, 160] on icon at bounding box center [1465, 165] width 10 height 10
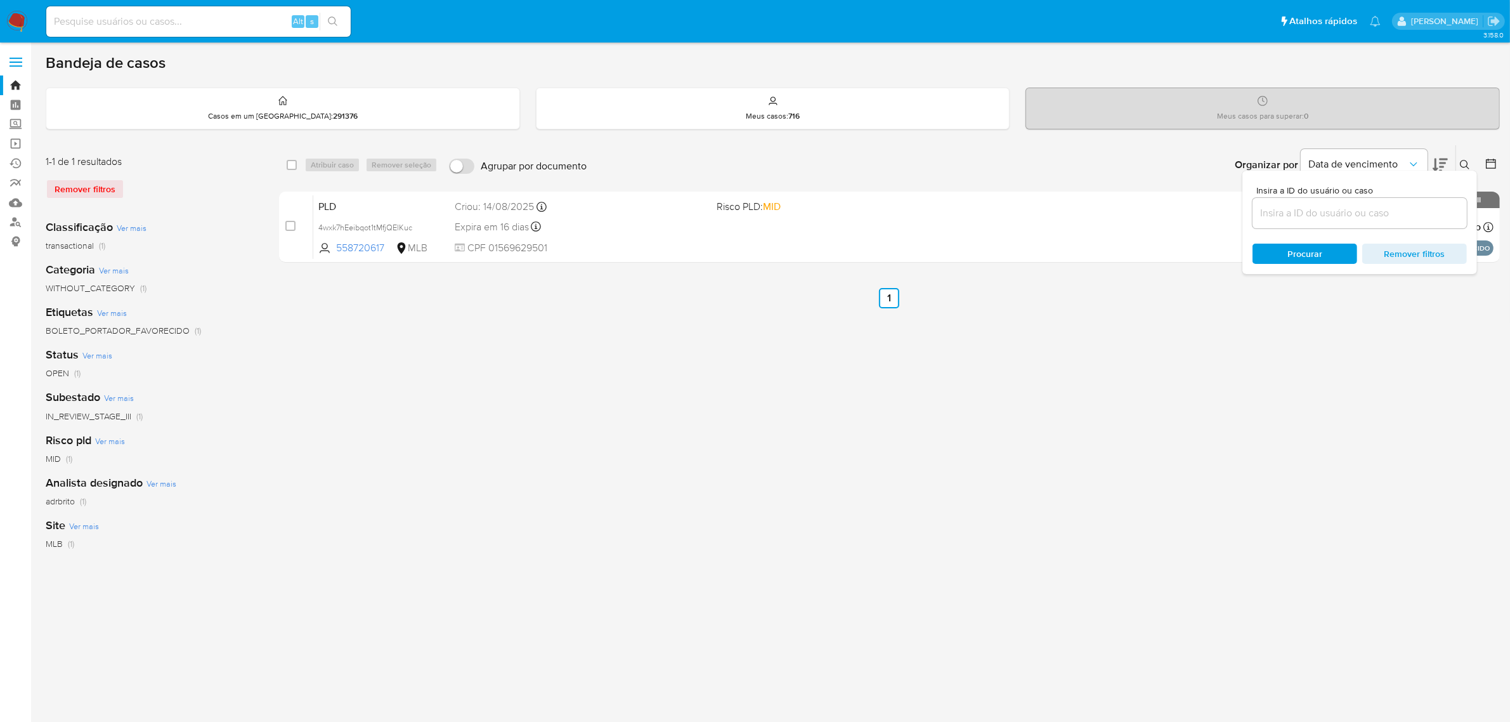
click at [1359, 223] on div at bounding box center [1360, 213] width 214 height 30
click at [1359, 222] on div at bounding box center [1360, 213] width 214 height 30
click at [1361, 216] on input at bounding box center [1360, 213] width 214 height 16
paste input "SwaqcFiuGf7M8aeY62WHeg9U"
type input "SwaqcFiuGf7M8aeY62WHeg9U"
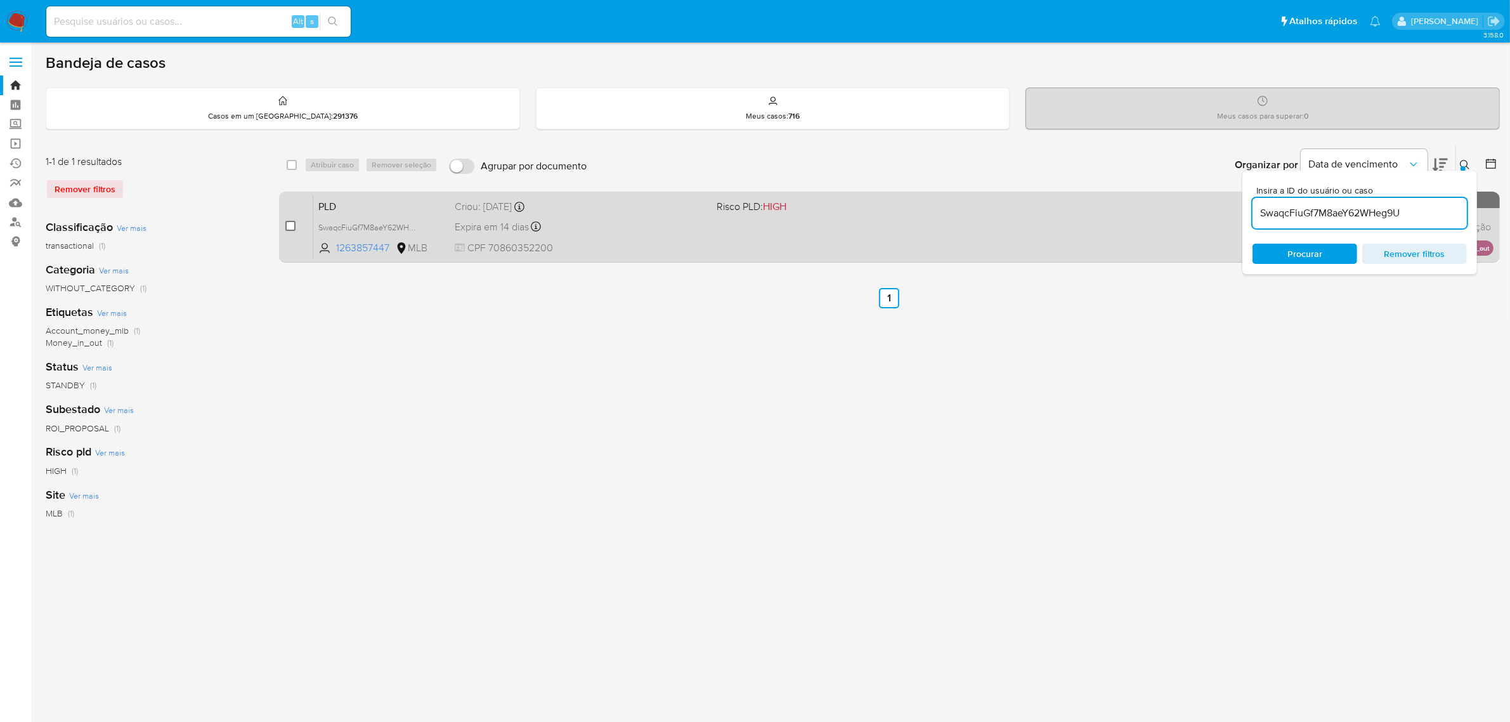
click at [291, 226] on input "checkbox" at bounding box center [290, 226] width 10 height 10
checkbox input "true"
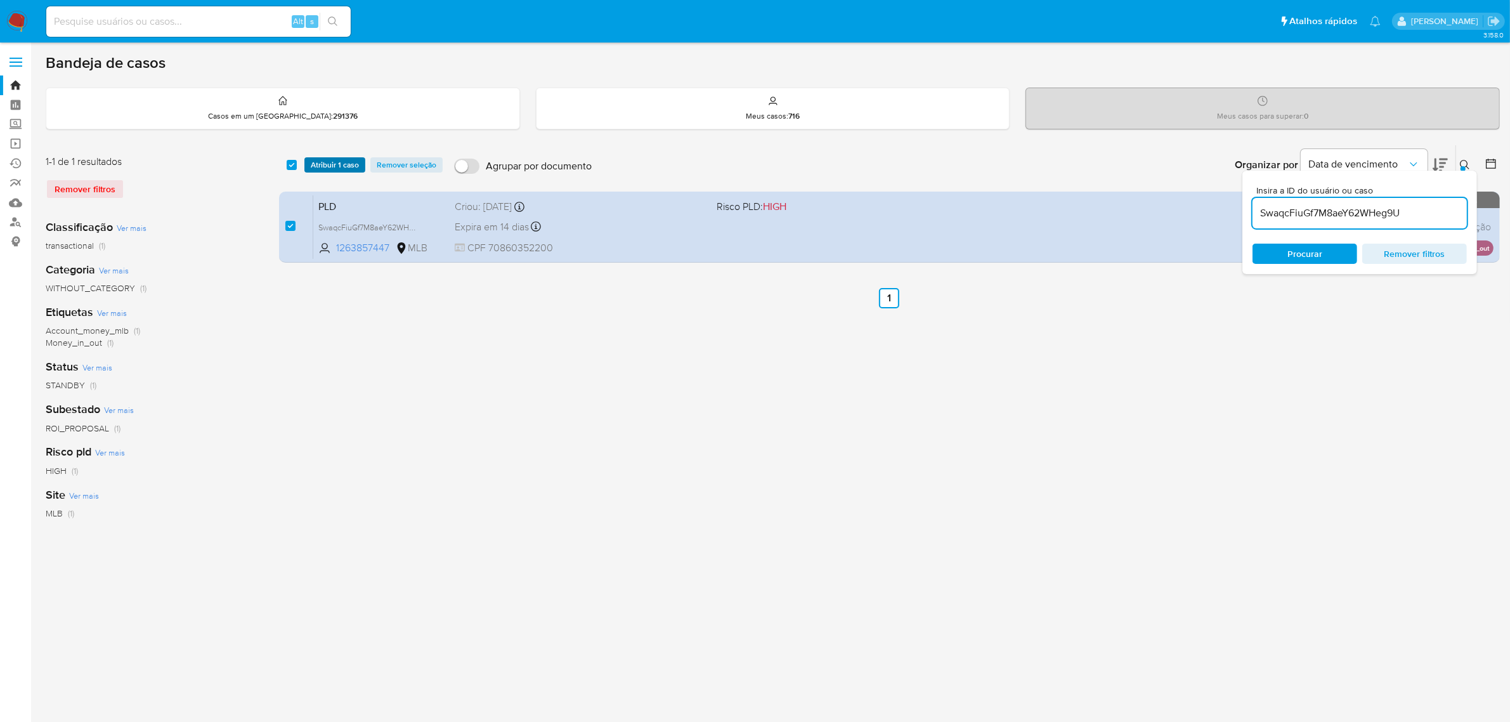
click at [335, 162] on span "Atribuir 1 caso" at bounding box center [335, 165] width 48 height 13
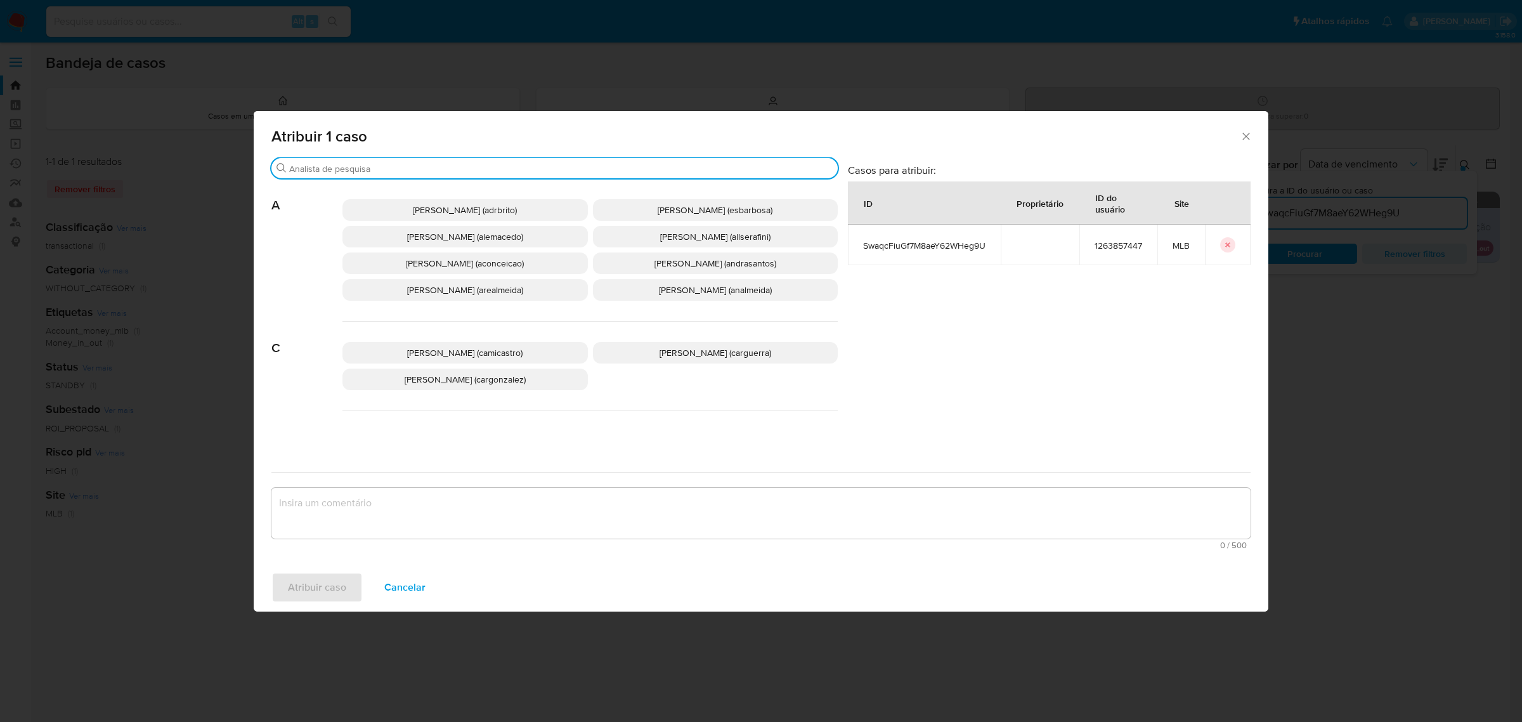
click at [435, 173] on input "Procurar" at bounding box center [561, 168] width 544 height 11
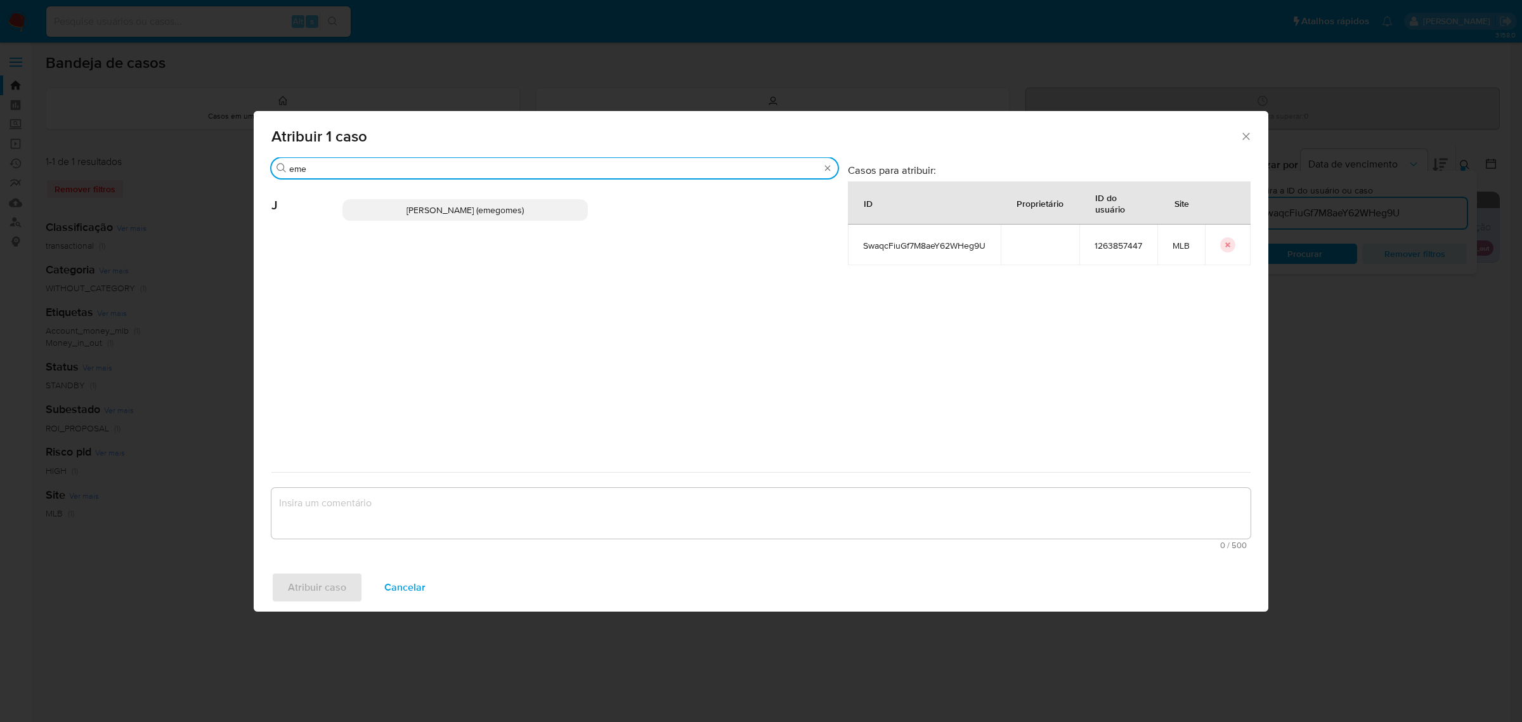
type input "eme"
click at [438, 216] on span "Jose Emerson Gomes Pereira (emegomes)" at bounding box center [465, 210] width 117 height 13
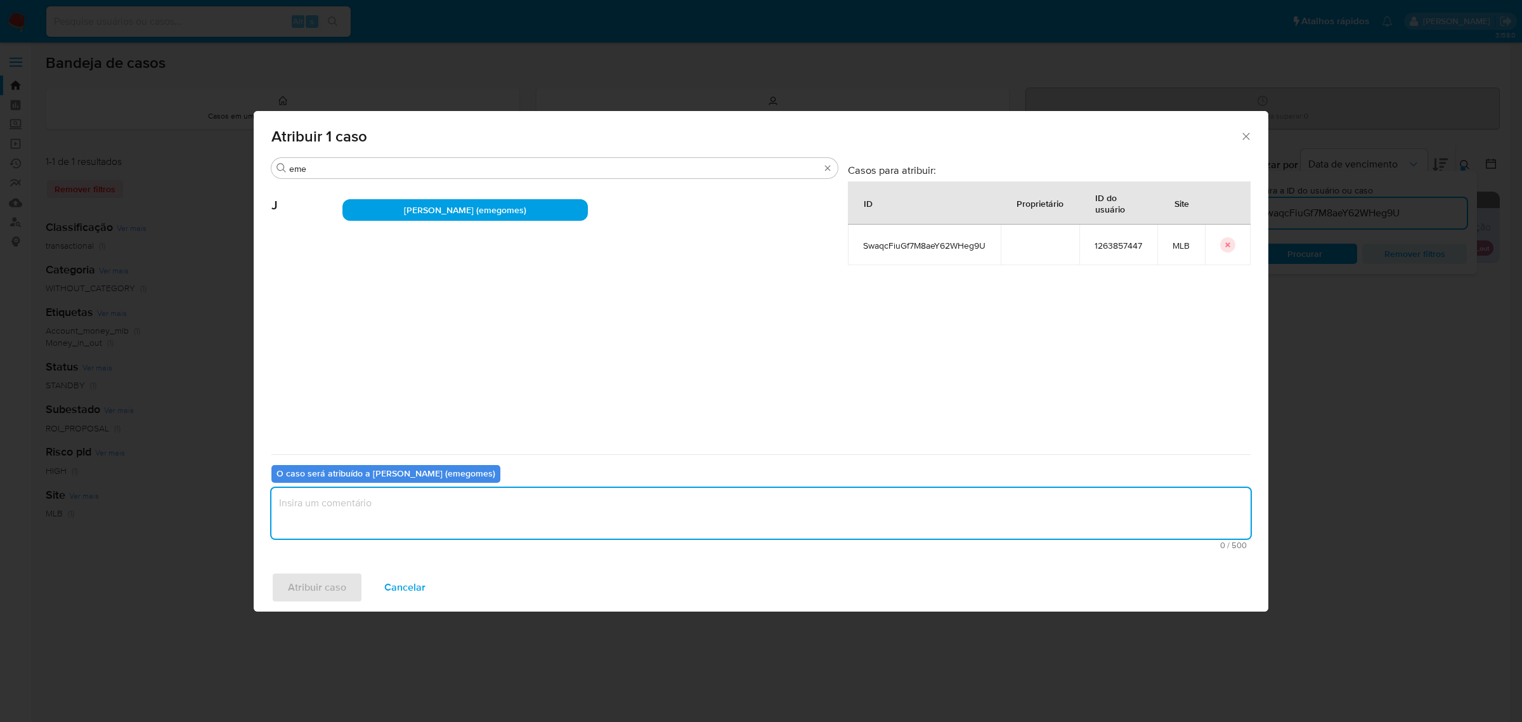
click at [414, 509] on textarea "assign-modal" at bounding box center [761, 513] width 979 height 51
type textarea "."
click at [329, 582] on span "Atribuir caso" at bounding box center [317, 587] width 58 height 28
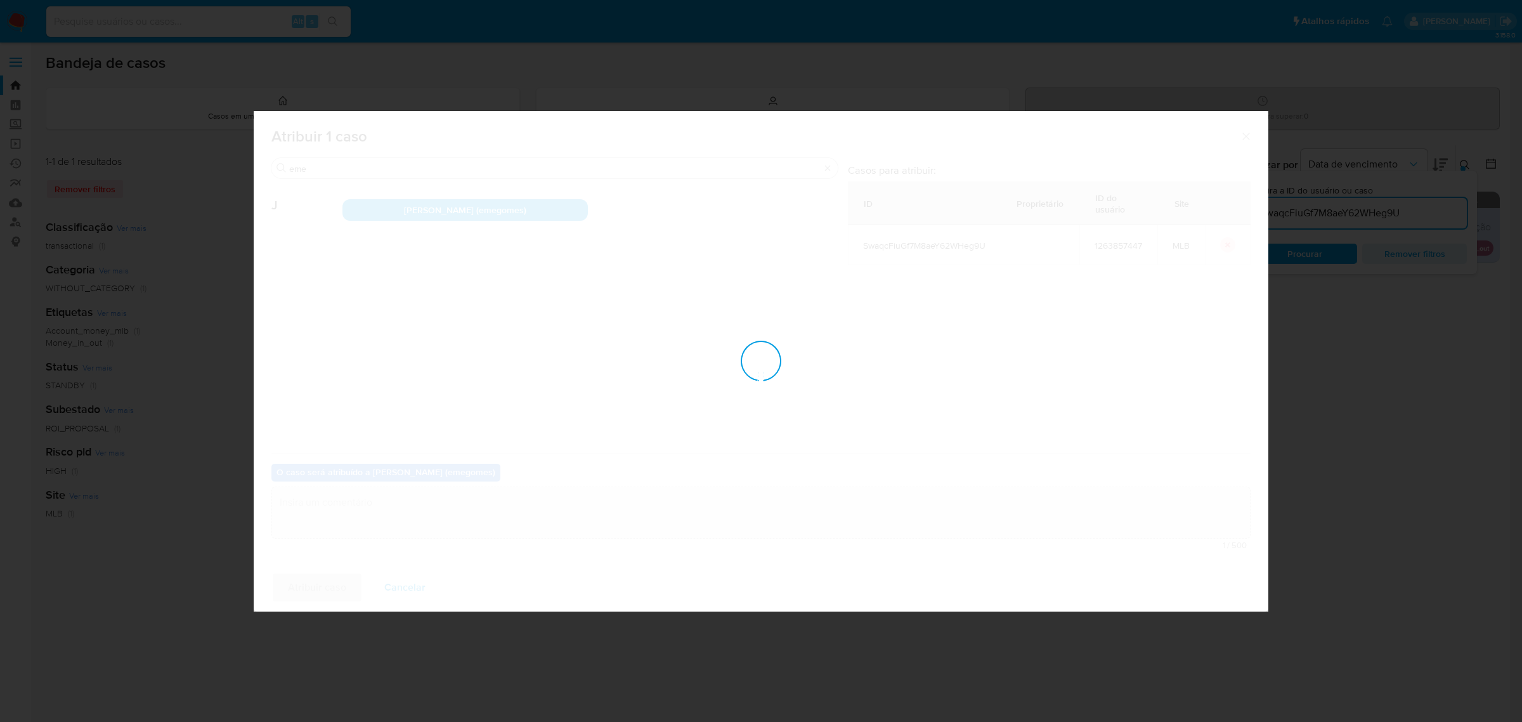
checkbox input "false"
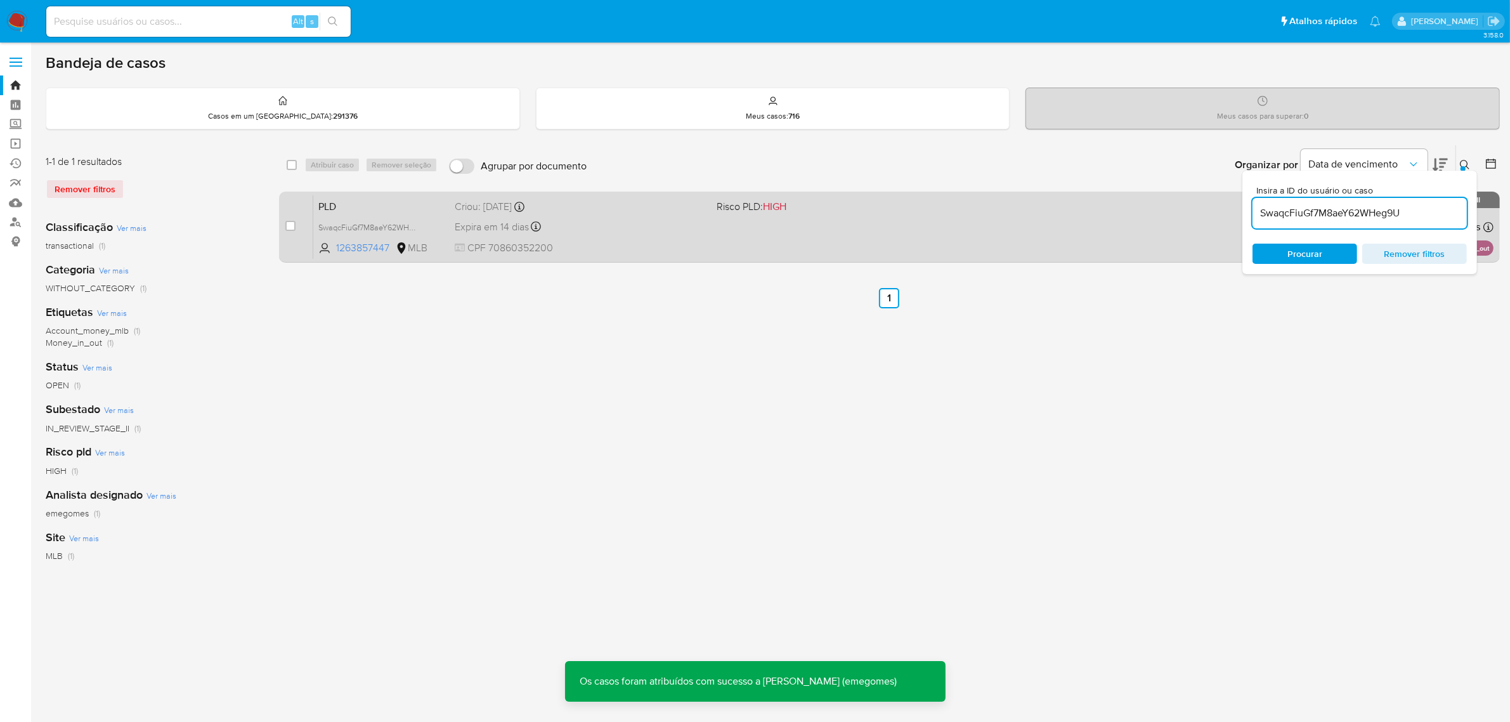
click at [689, 214] on div "PLD SwaqcFiuGf7M8aeY62WHeg9U 1263857447 MLB Risco PLD: HIGH Criou: 12/08/2025 C…" at bounding box center [903, 227] width 1181 height 64
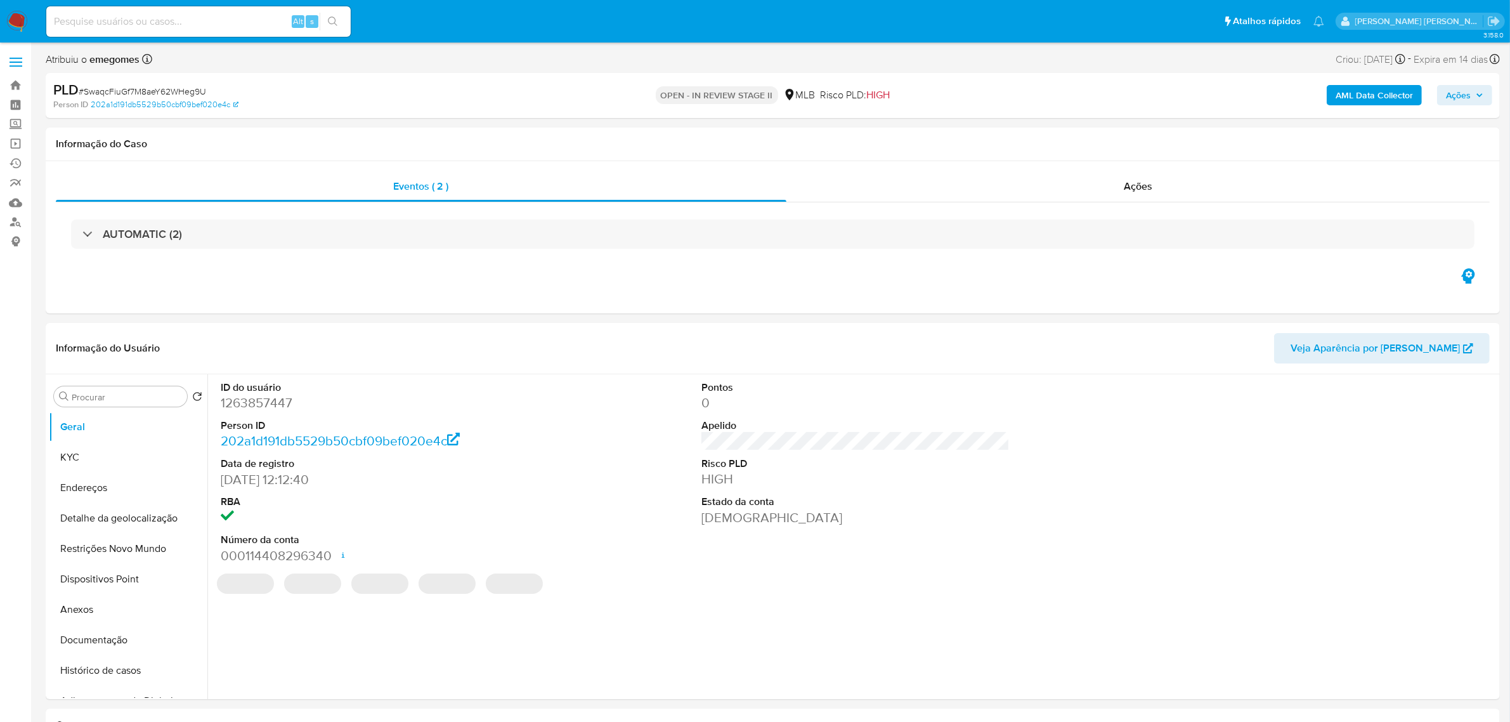
select select "10"
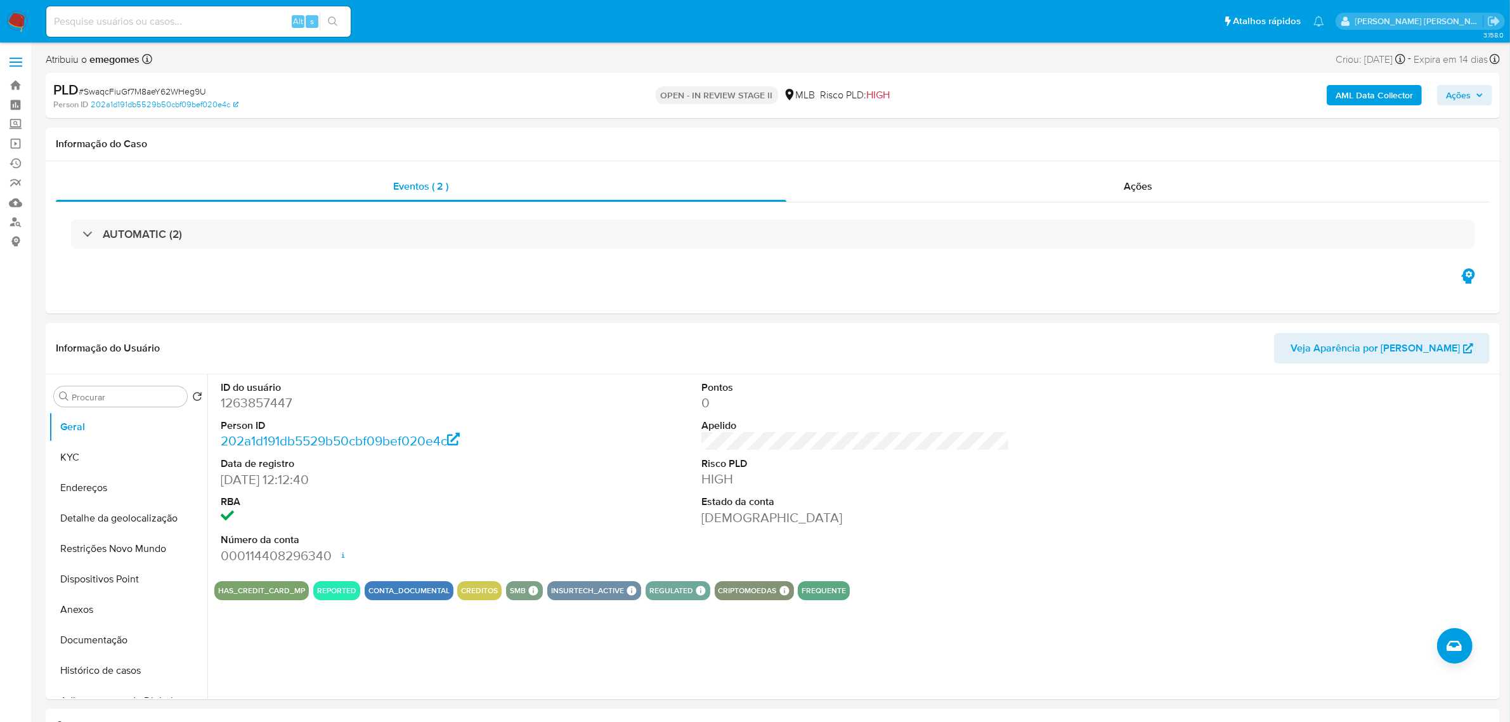
click at [1480, 89] on span "Ações" at bounding box center [1464, 95] width 37 height 18
click at [1092, 129] on span "Resolução do caso" at bounding box center [1097, 135] width 86 height 15
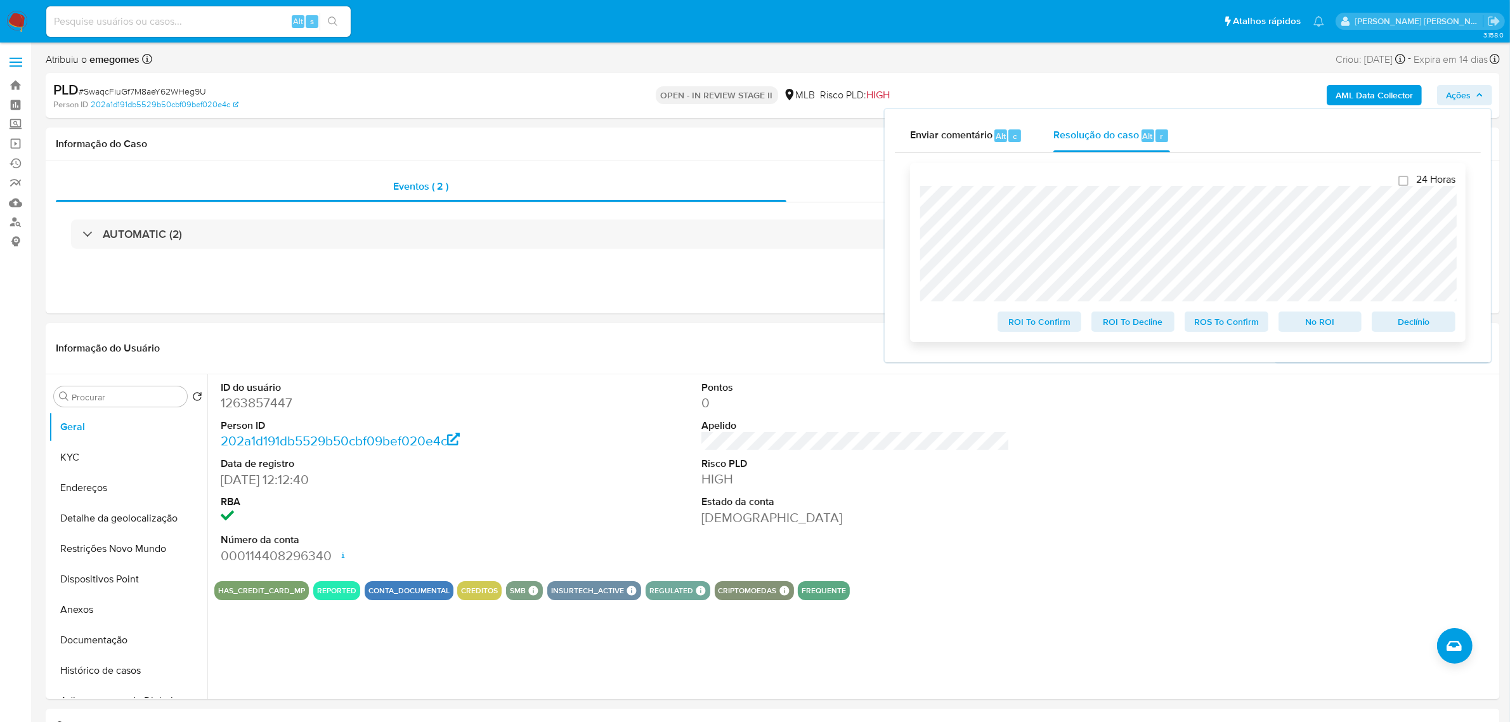
click at [1204, 324] on span "ROS To Confirm" at bounding box center [1227, 322] width 66 height 18
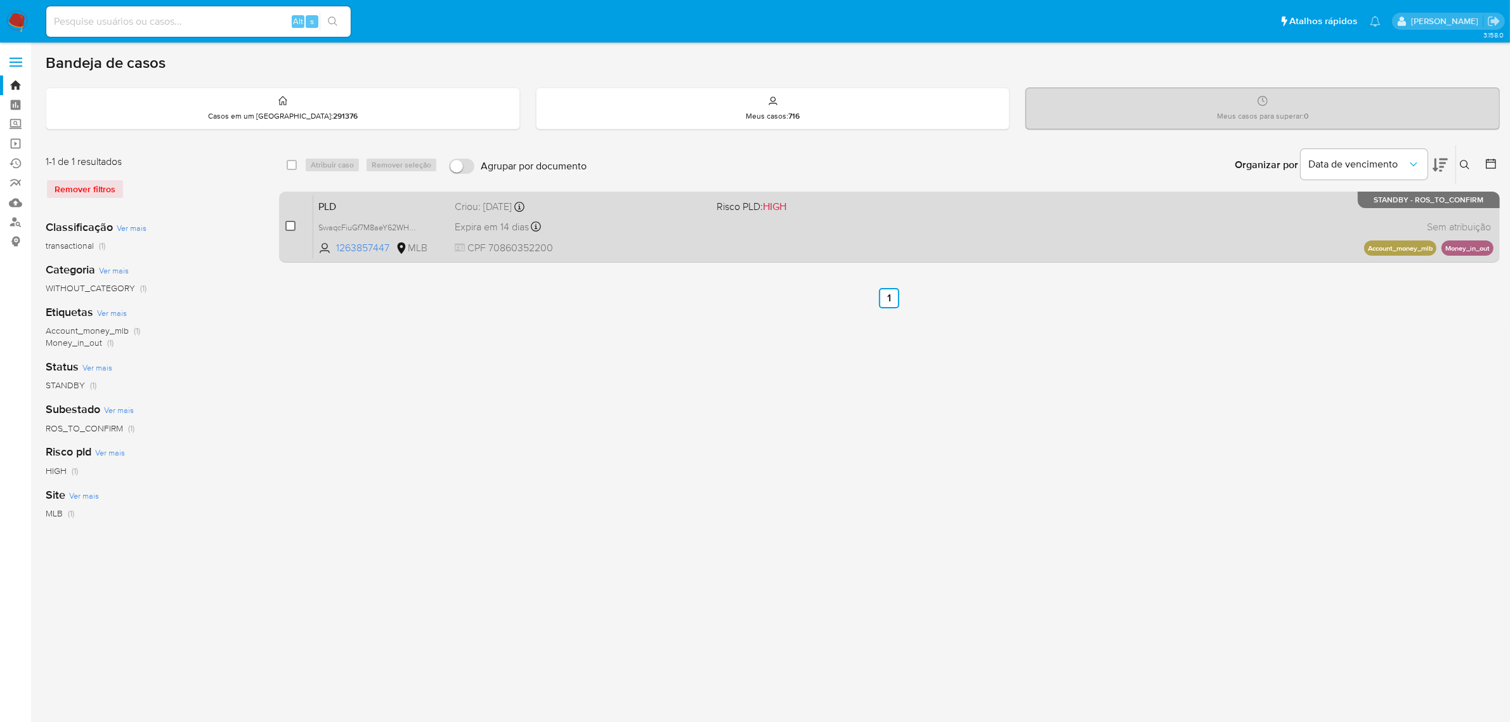
click at [290, 222] on input "checkbox" at bounding box center [290, 226] width 10 height 10
checkbox input "true"
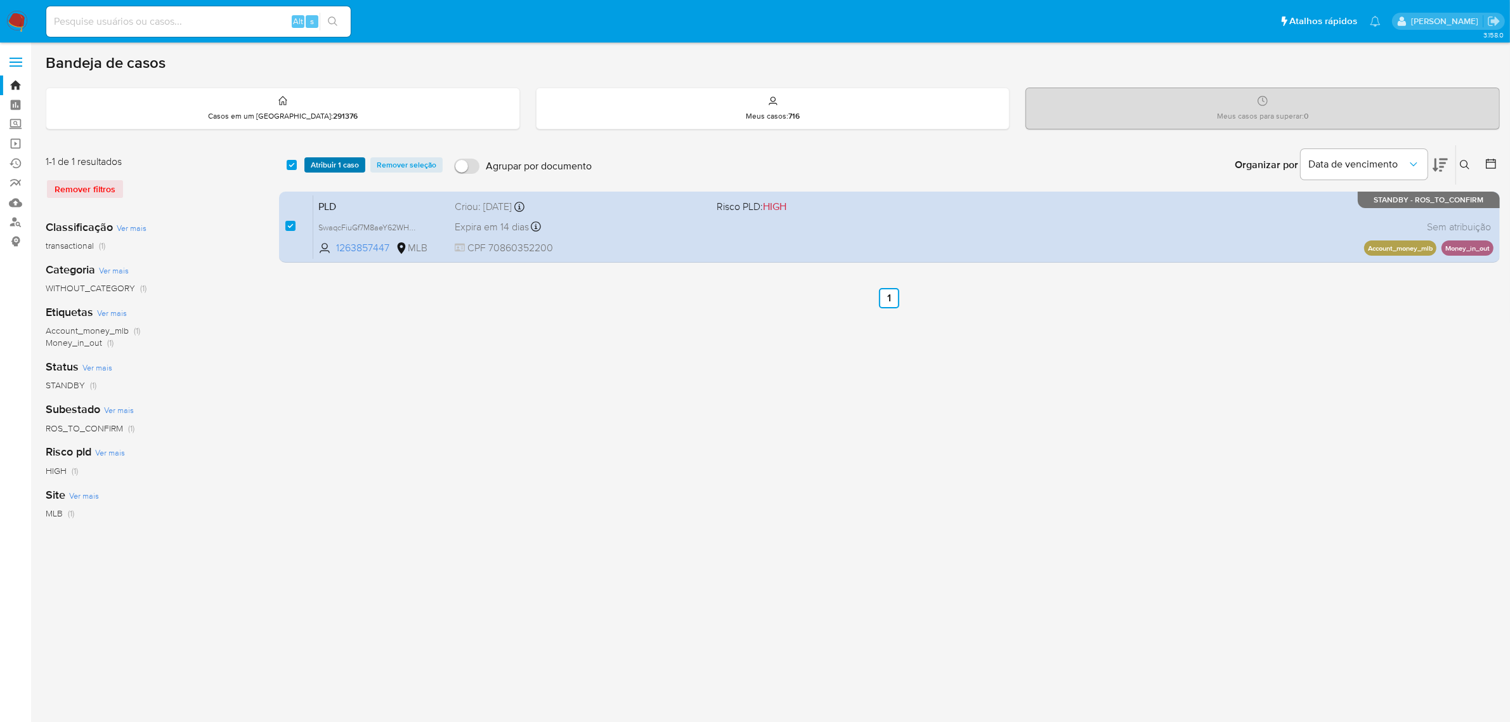
click at [340, 168] on span "Atribuir 1 caso" at bounding box center [335, 165] width 48 height 13
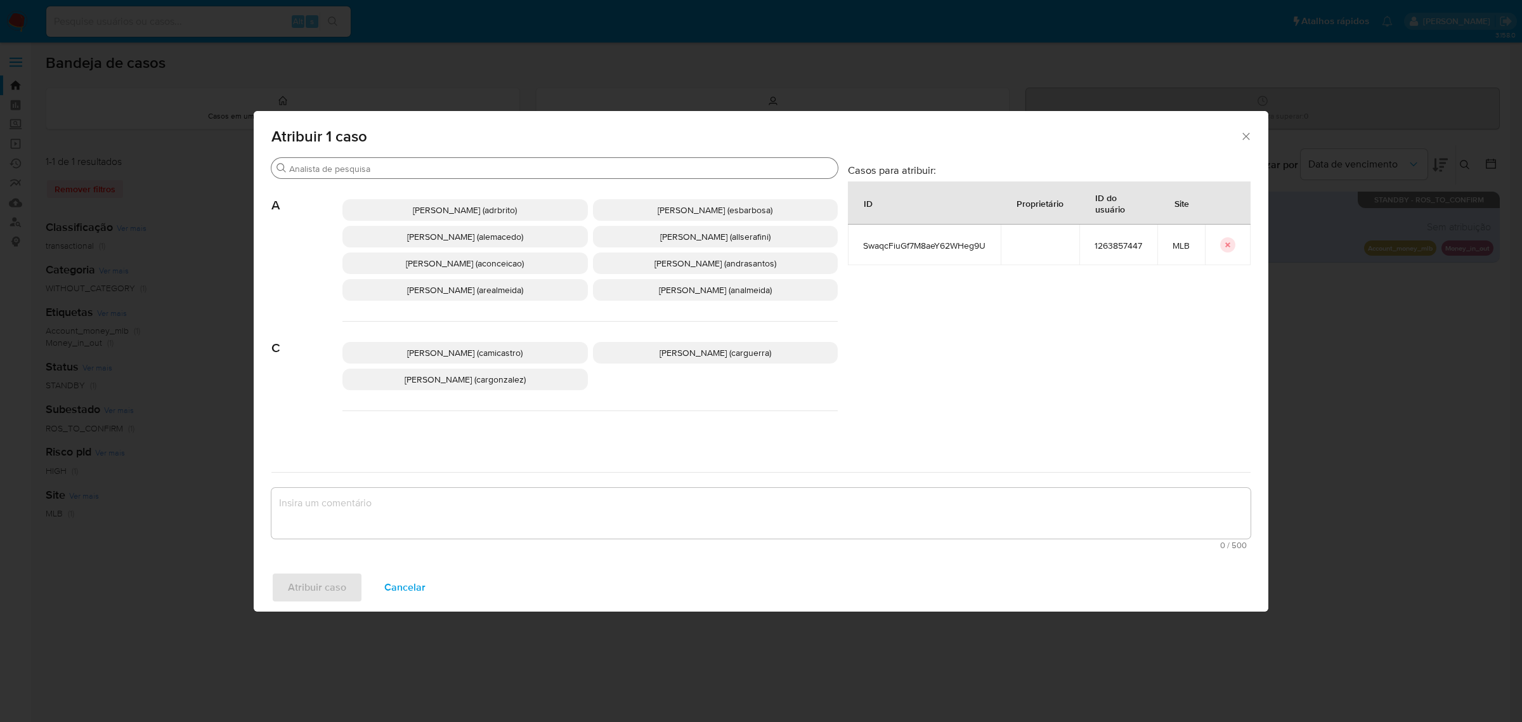
click at [365, 168] on input "Procurar" at bounding box center [561, 168] width 544 height 11
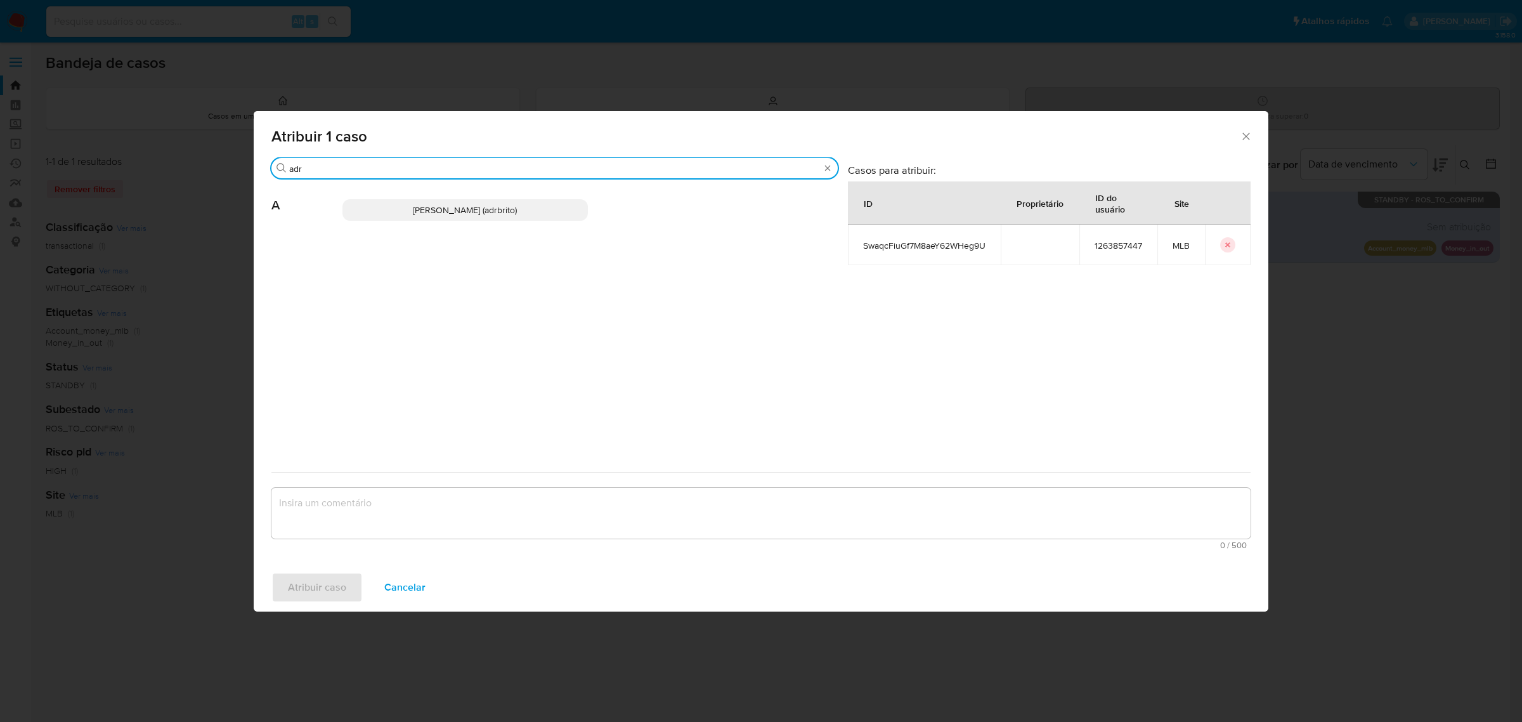
type input "adr"
click at [495, 218] on p "[PERSON_NAME] (adrbrito)" at bounding box center [466, 210] width 246 height 22
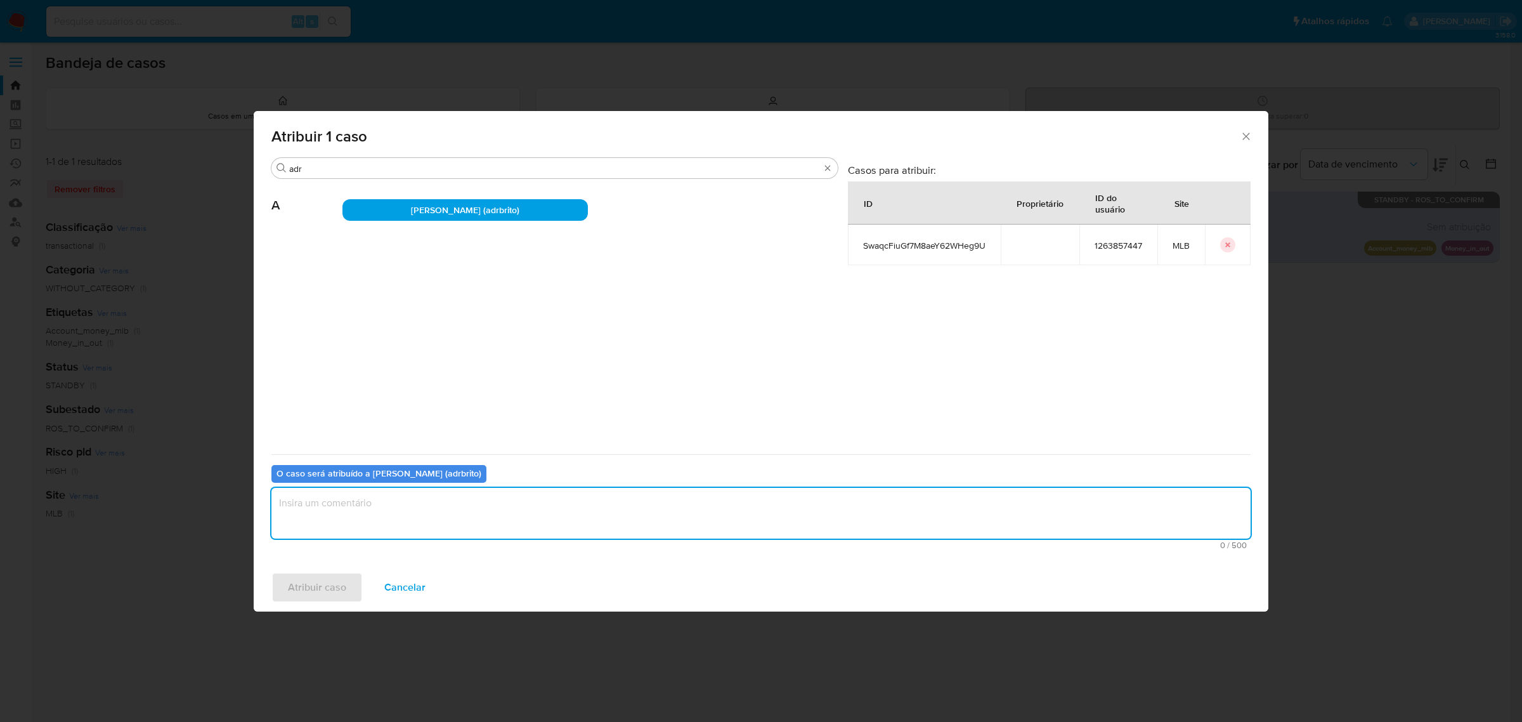
click at [465, 513] on textarea "assign-modal" at bounding box center [761, 513] width 979 height 51
type textarea "."
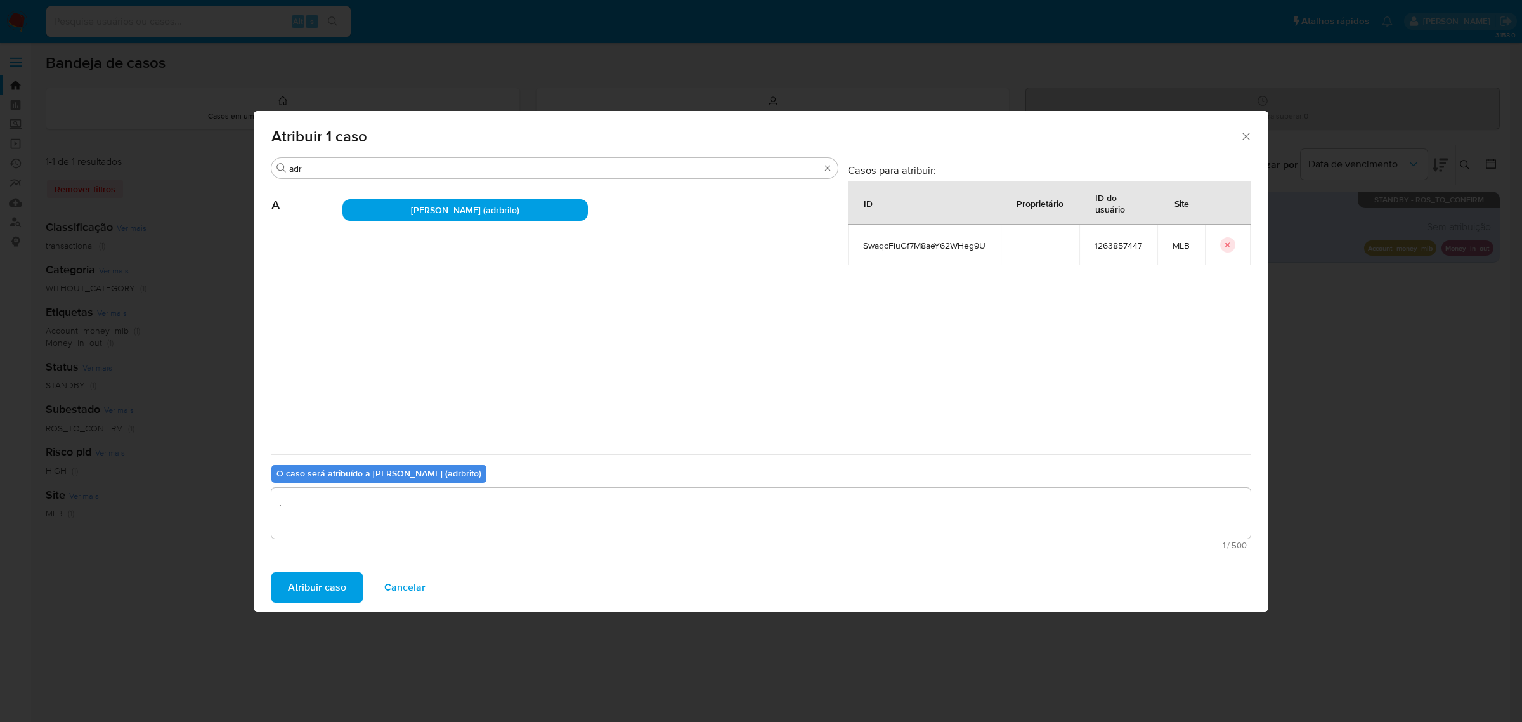
click at [322, 591] on span "Atribuir caso" at bounding box center [317, 587] width 58 height 28
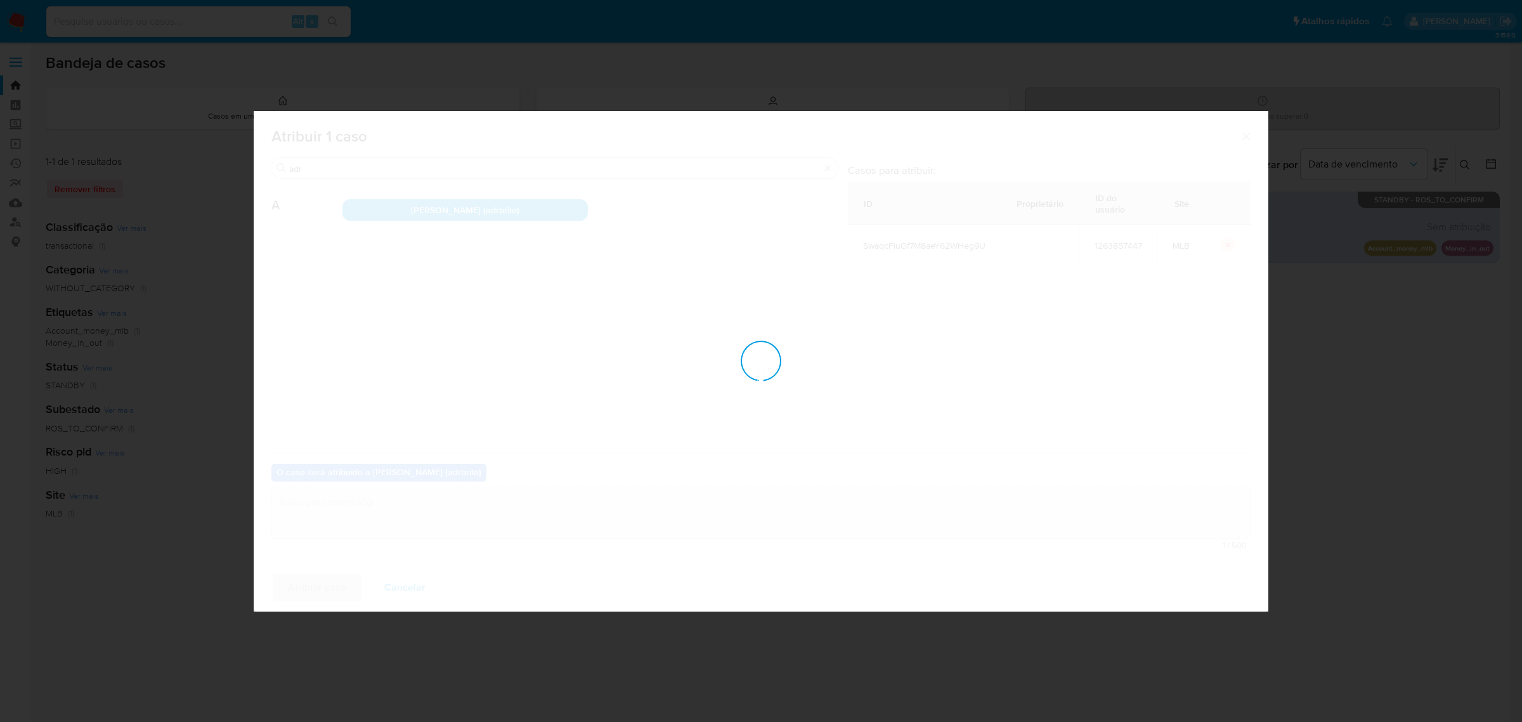
checkbox input "false"
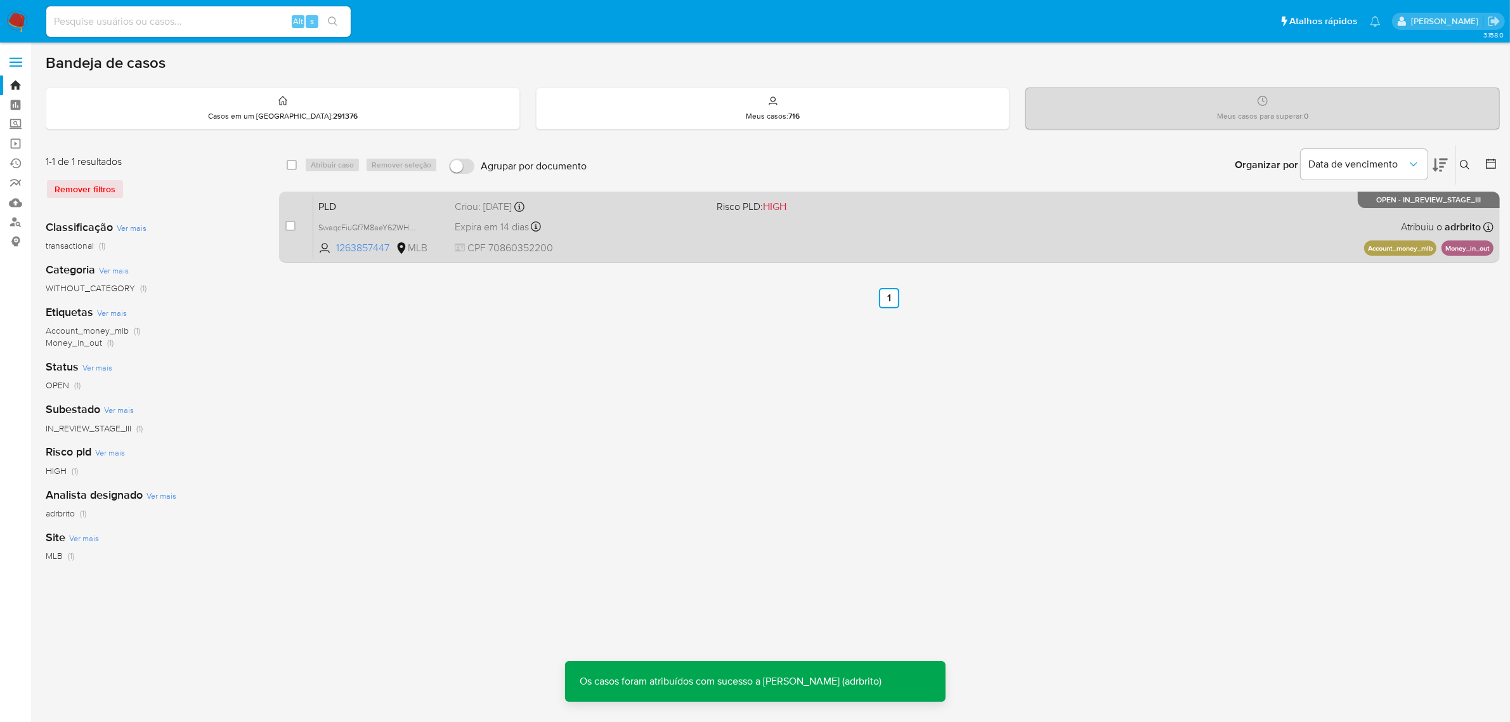
click at [676, 223] on div "Expira em 14 dias Expira em 26/09/2025 00:14:22" at bounding box center [581, 226] width 252 height 17
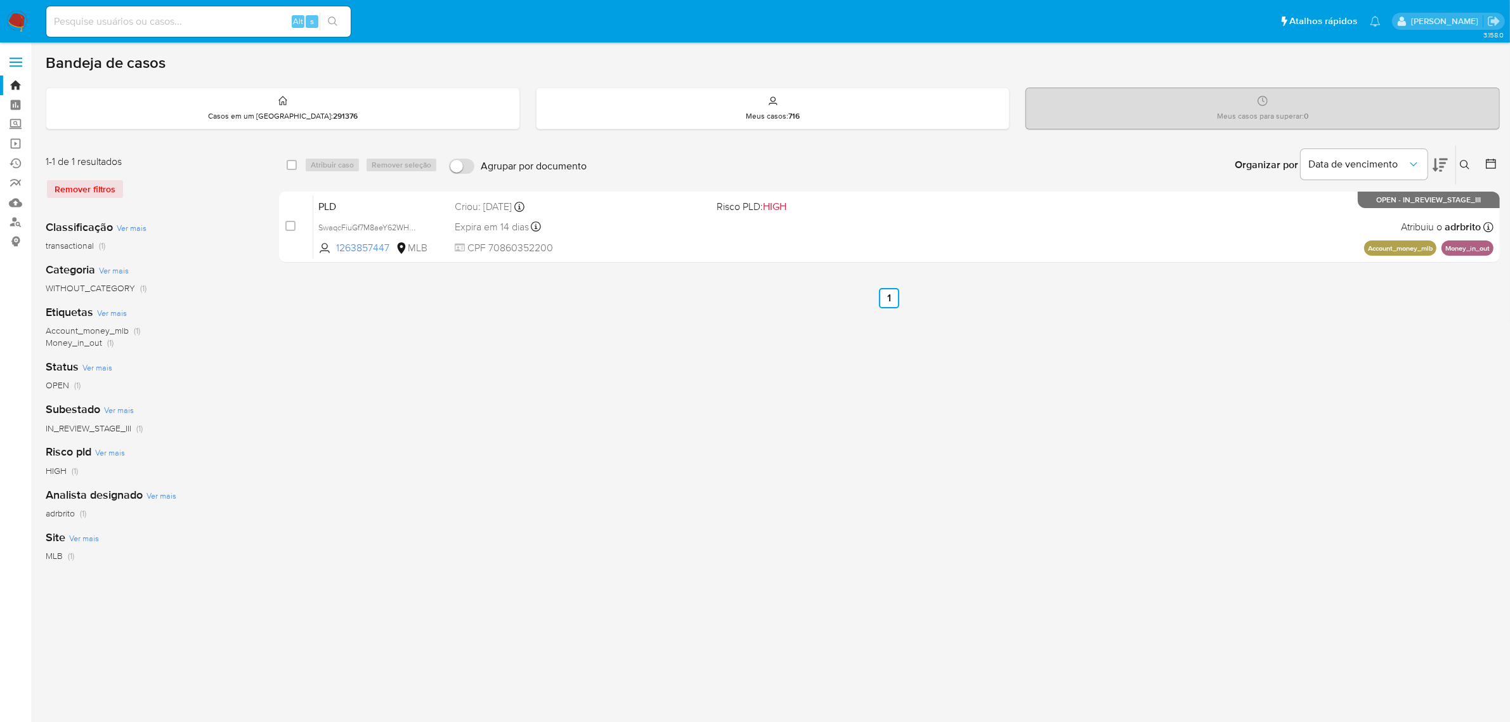
click at [549, 433] on div "select-all-cases-checkbox Atribuir caso Remover seleção Agrupar por documento O…" at bounding box center [889, 423] width 1221 height 557
click at [13, 64] on label at bounding box center [16, 62] width 32 height 27
click at [0, 0] on input "checkbox" at bounding box center [0, 0] width 0 height 0
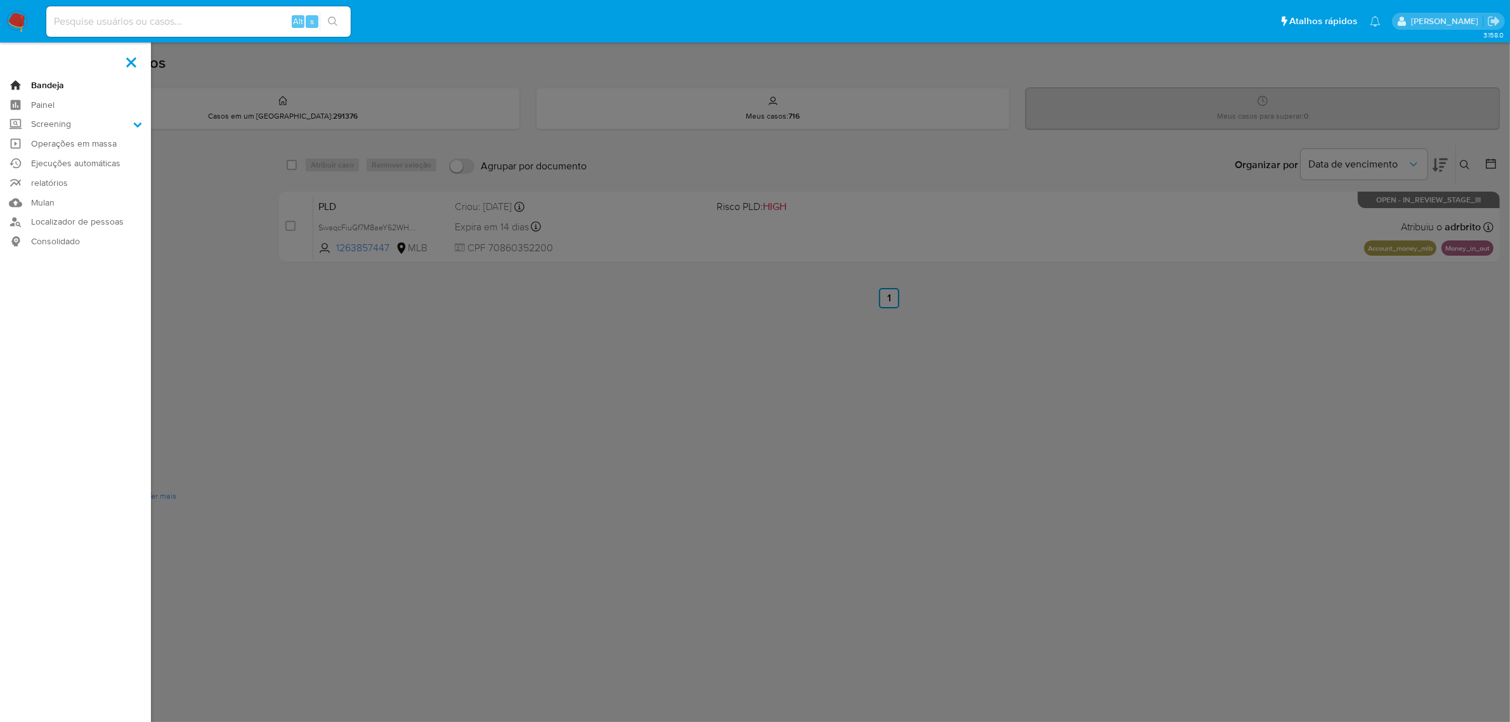
click at [48, 88] on link "Bandeja" at bounding box center [75, 85] width 151 height 20
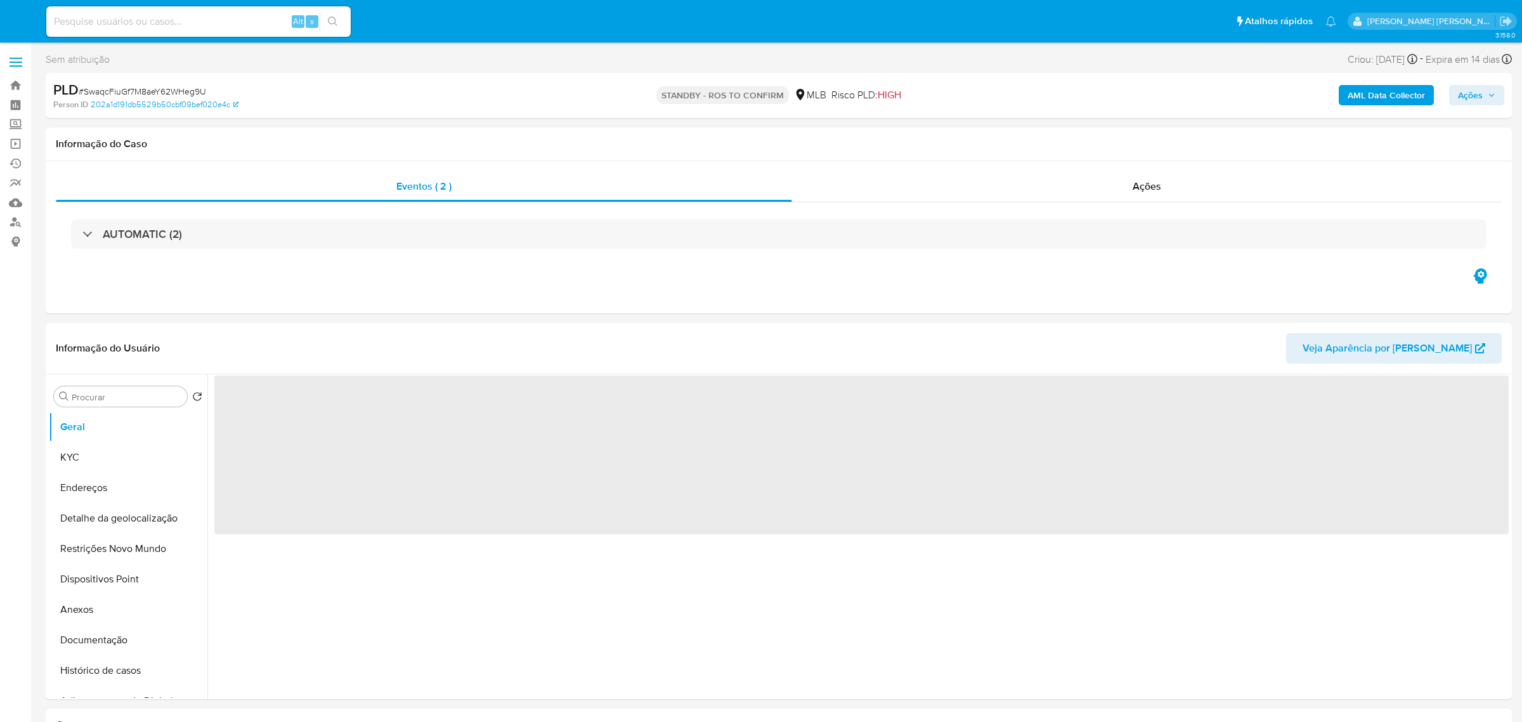
select select "10"
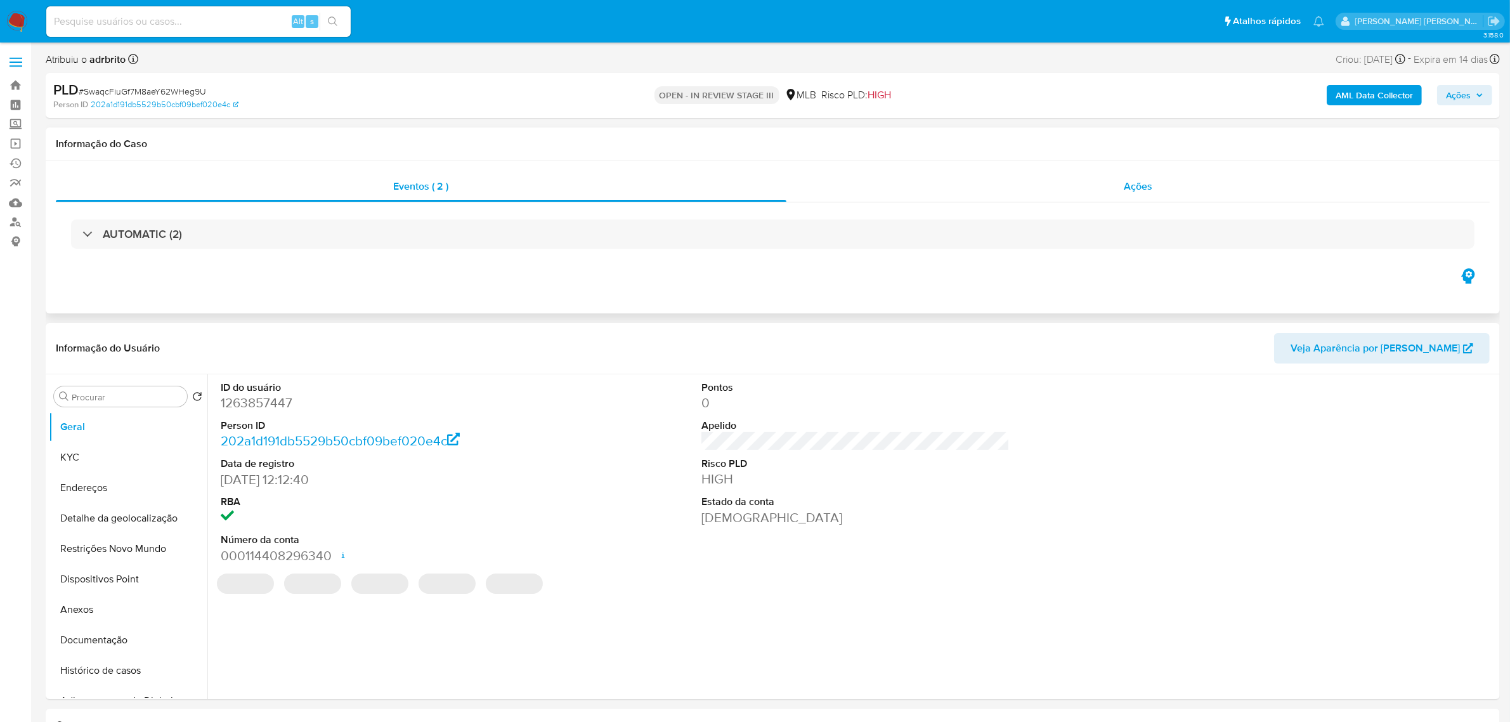
click at [1141, 186] on span "Ações" at bounding box center [1138, 186] width 29 height 15
select select "10"
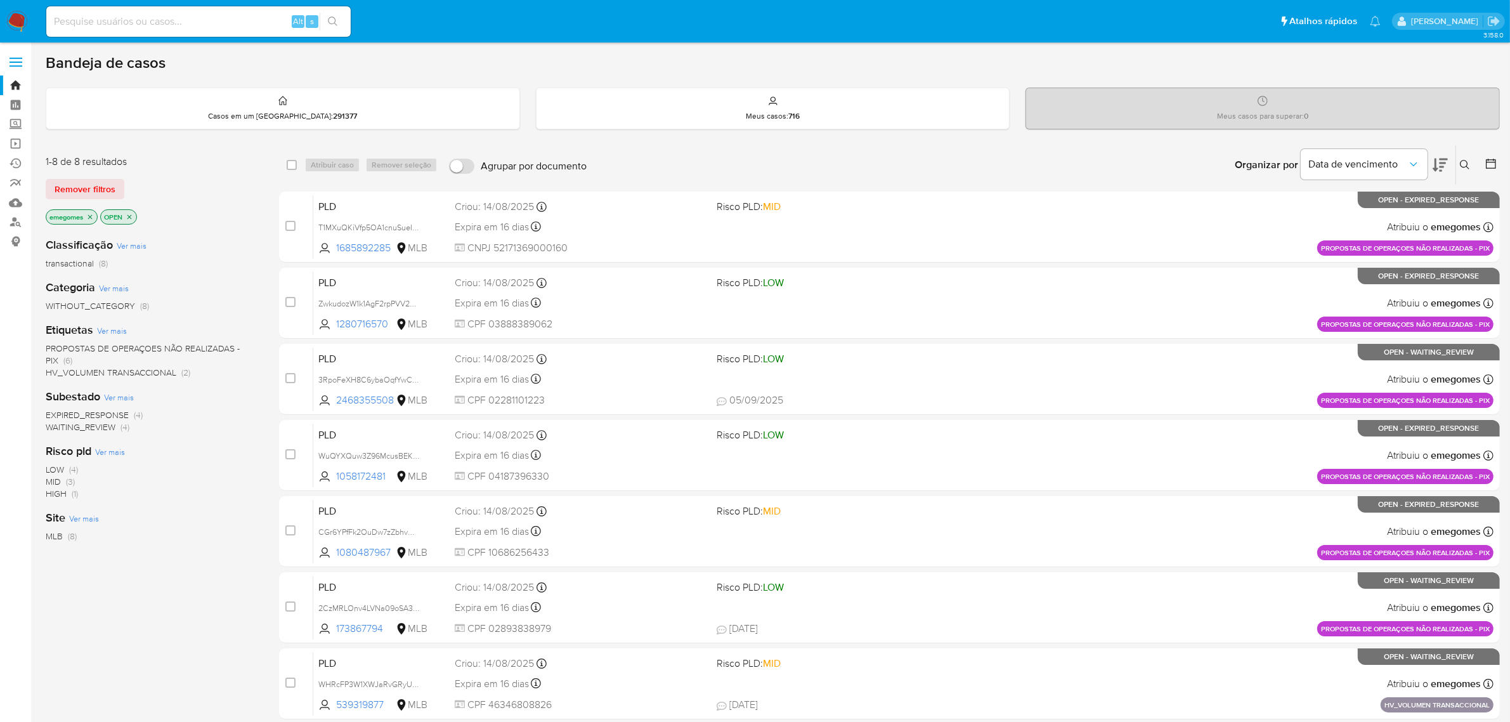
click at [180, 10] on div "Alt s" at bounding box center [198, 21] width 304 height 30
click at [175, 25] on input at bounding box center [198, 21] width 304 height 16
paste input "dHRvGtlC1CgTJKoHeXl7RSbi"
type input "dHRvGtlC1CgTJKoHeXl7RSbi"
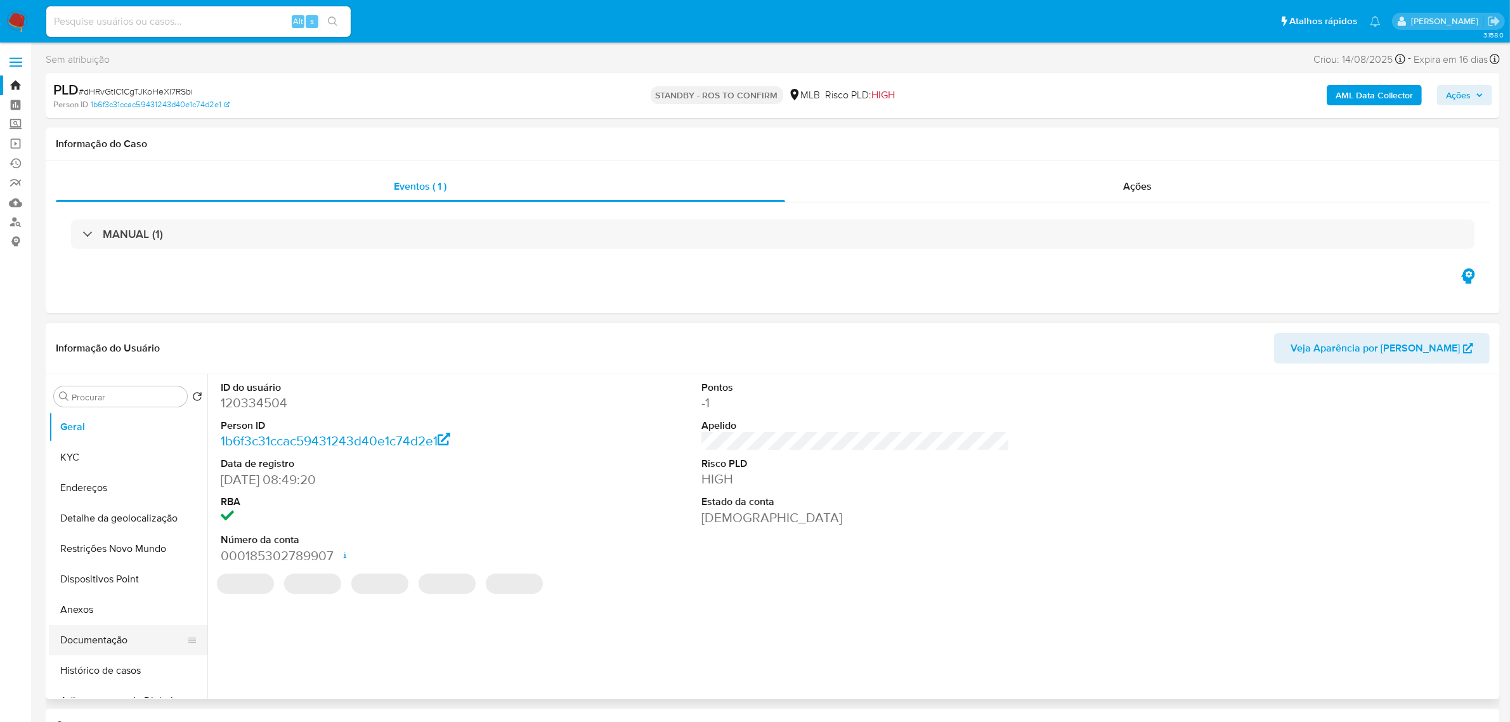
click at [89, 641] on button "Documentação" at bounding box center [123, 640] width 148 height 30
select select "10"
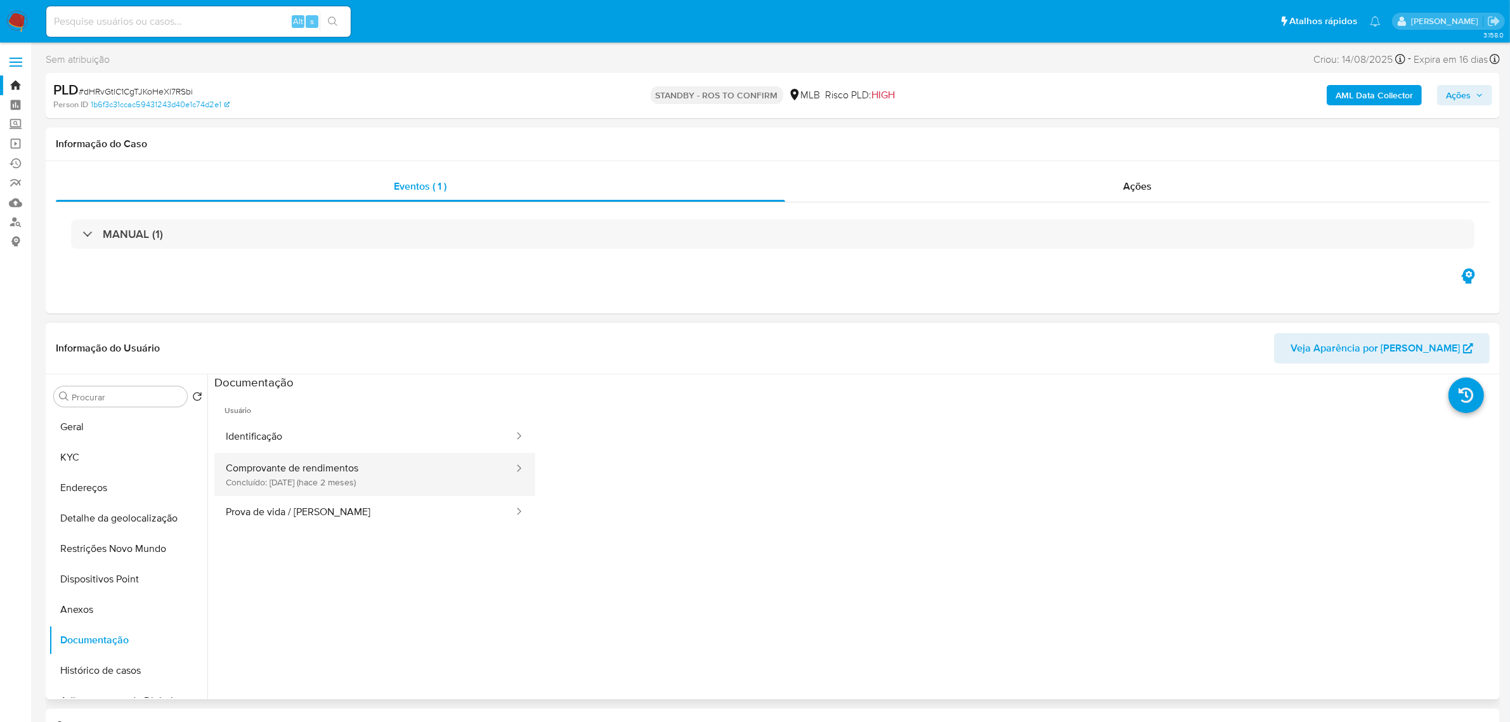
click at [347, 477] on button "Comprovante de rendimentos Concluído: [DATE] (hace 2 meses)" at bounding box center [364, 474] width 301 height 43
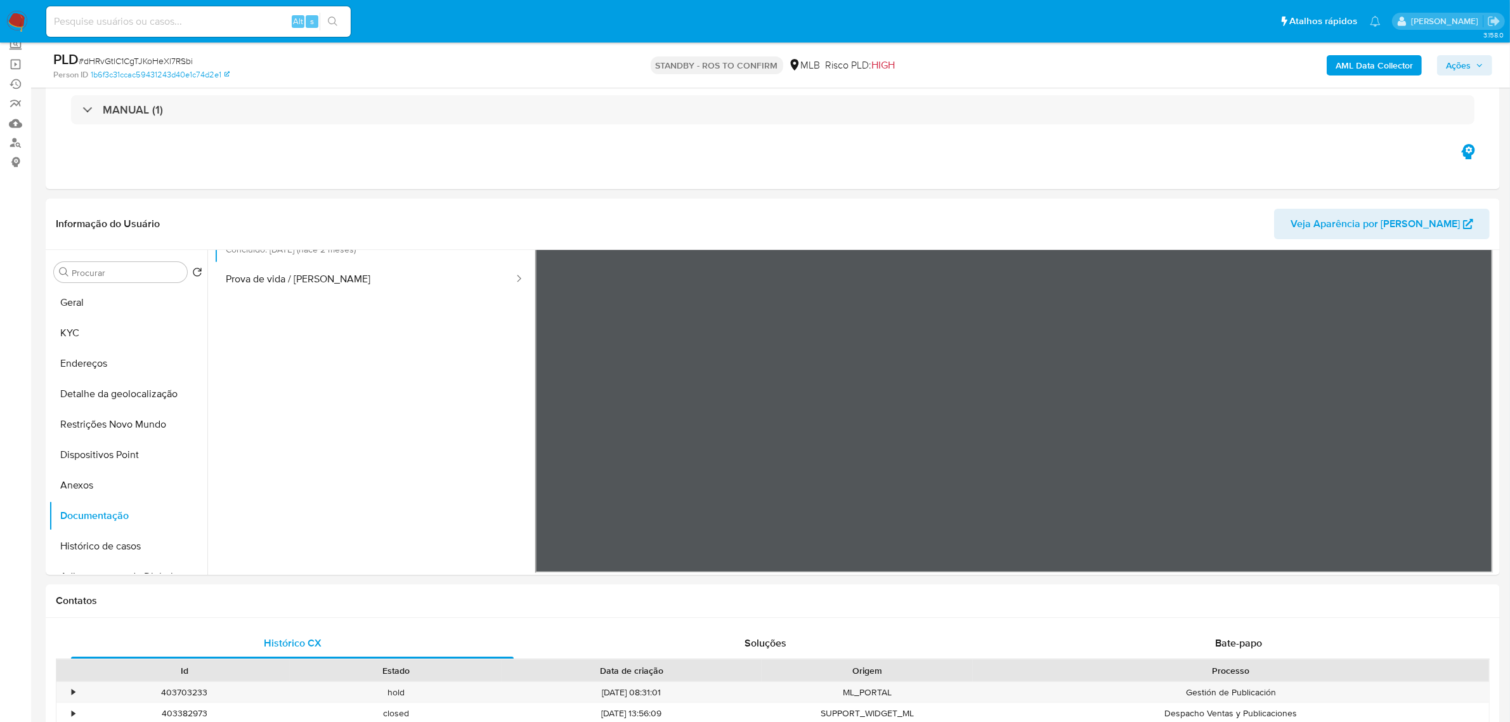
scroll to position [110, 0]
